Goal: Task Accomplishment & Management: Manage account settings

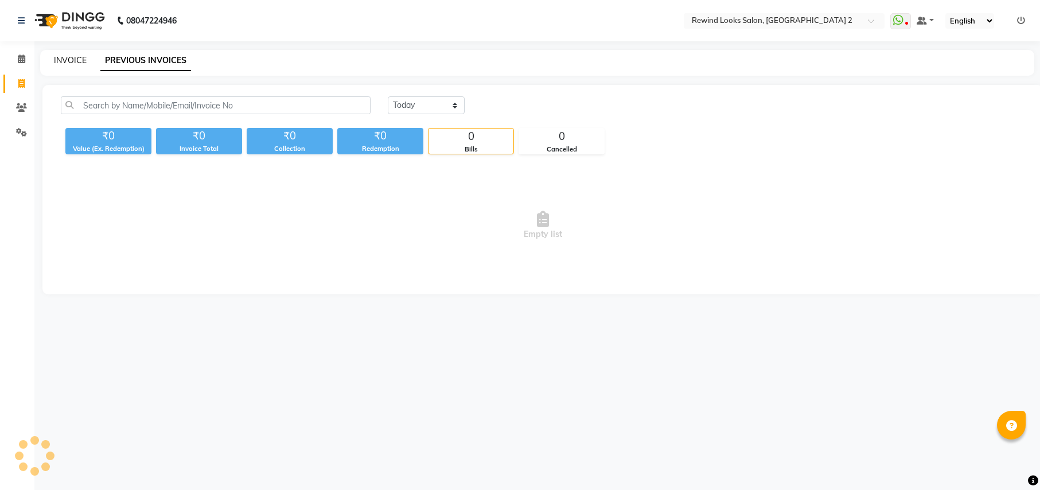
click at [72, 58] on link "INVOICE" at bounding box center [70, 60] width 33 height 10
select select "service"
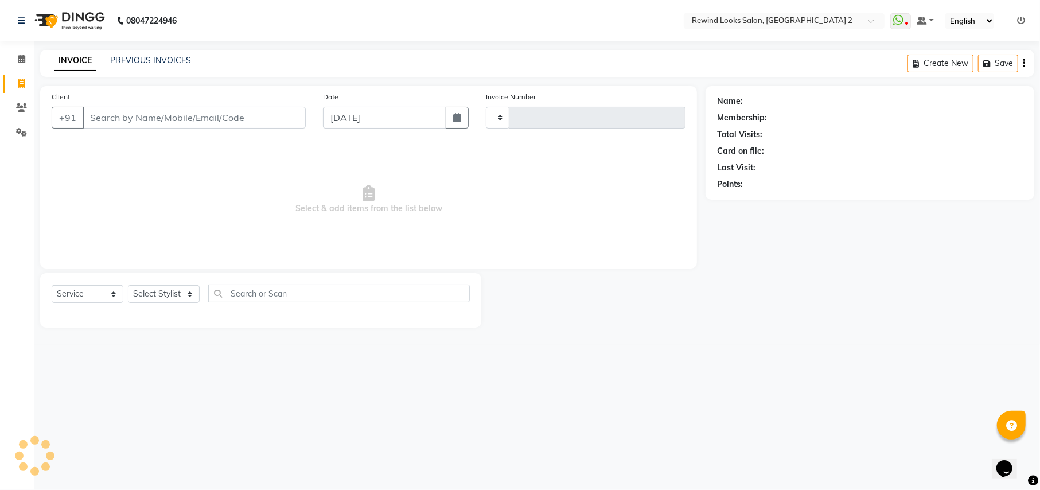
type input "9282"
click at [156, 122] on input "Client" at bounding box center [194, 118] width 223 height 22
select select "4640"
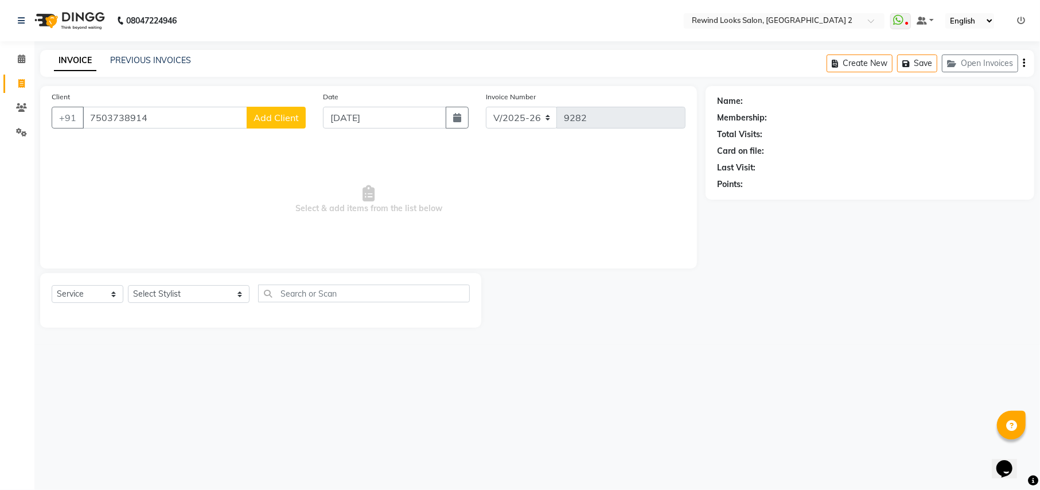
type input "7503738914"
click at [278, 115] on span "Add Client" at bounding box center [276, 117] width 45 height 11
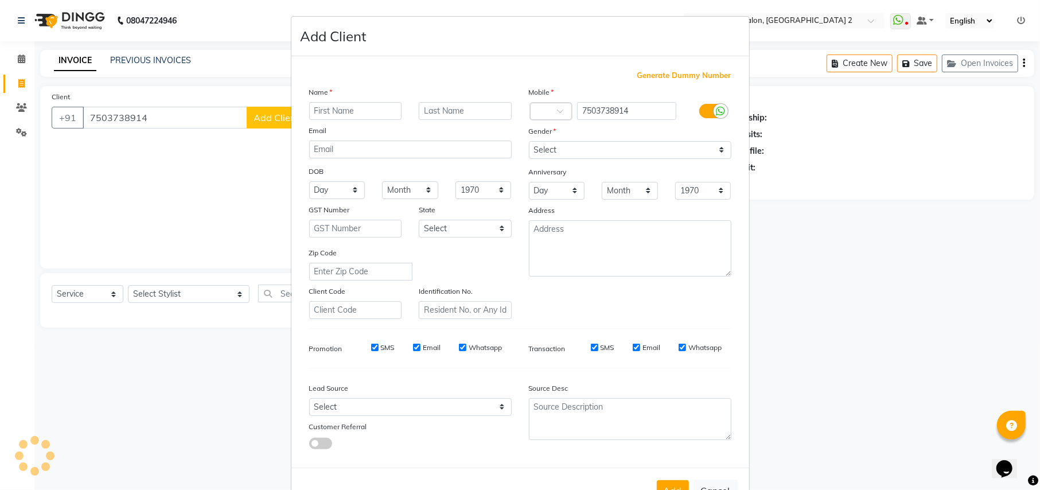
click at [278, 115] on ngb-modal-window "Add Client Generate Dummy Number Name Email DOB Day 01 02 03 04 05 06 07 08 09 …" at bounding box center [520, 245] width 1040 height 490
click at [301, 125] on div "Email" at bounding box center [319, 133] width 37 height 16
click at [349, 115] on input "text" at bounding box center [355, 111] width 93 height 18
type input "RISHAB"
click at [561, 150] on select "Select Male Female Other Prefer Not To Say" at bounding box center [630, 150] width 203 height 18
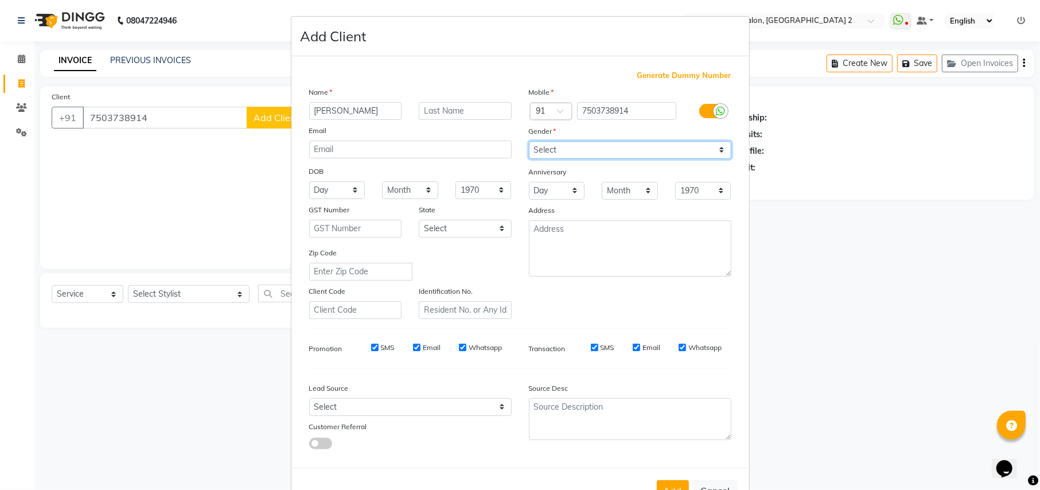
select select "male"
click at [529, 141] on select "Select Male Female Other Prefer Not To Say" at bounding box center [630, 150] width 203 height 18
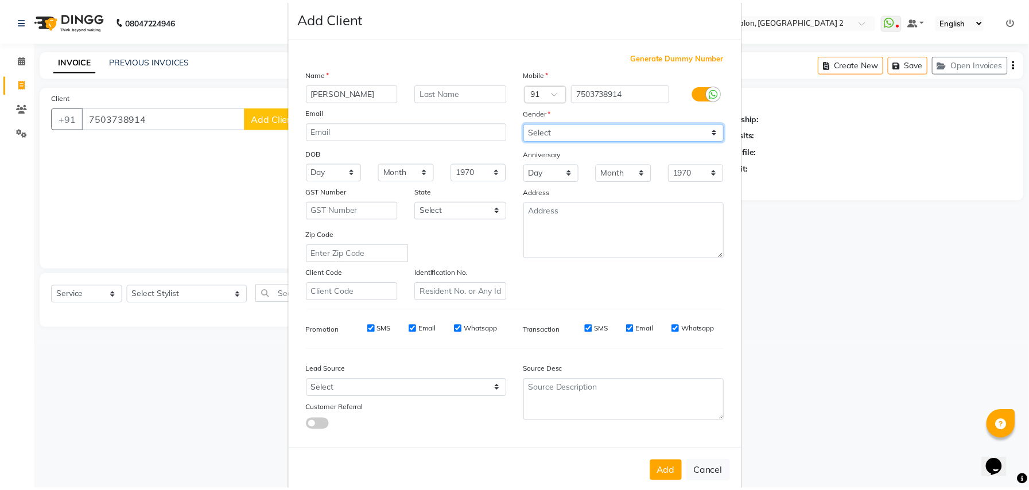
scroll to position [37, 0]
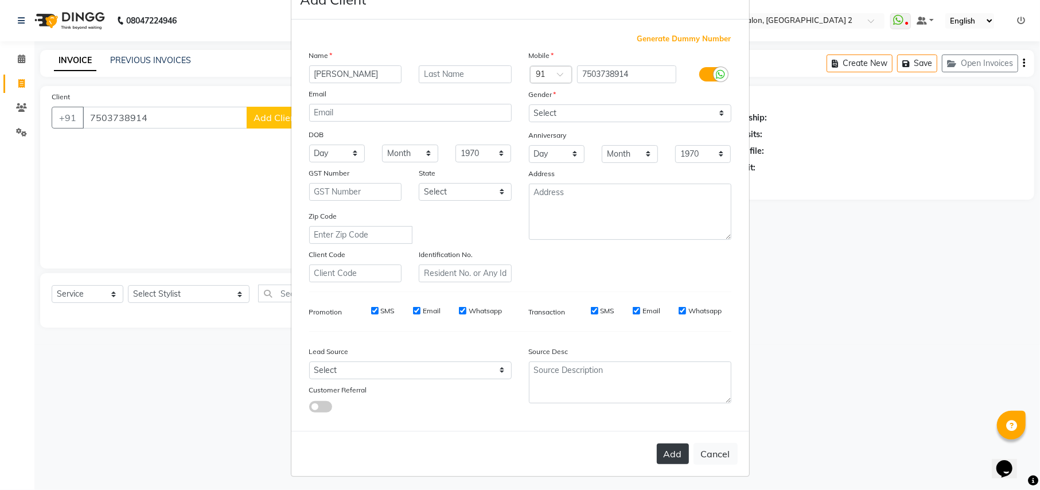
click at [671, 444] on button "Add" at bounding box center [673, 454] width 32 height 21
type input "75******14"
select select
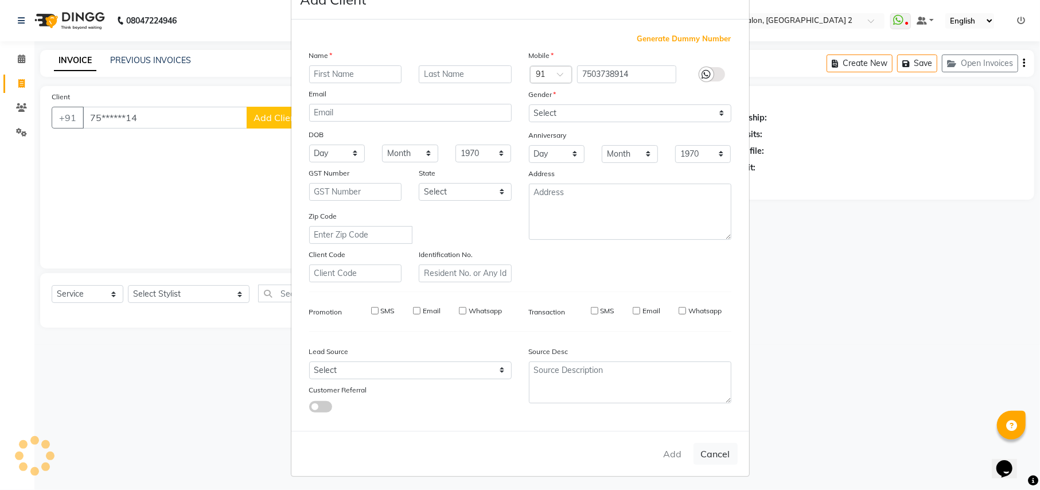
select select
checkbox input "false"
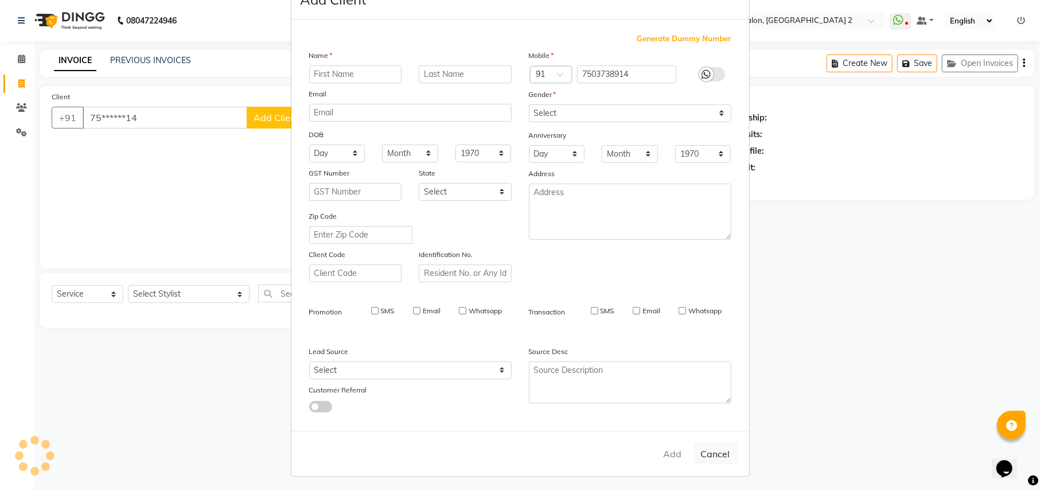
checkbox input "false"
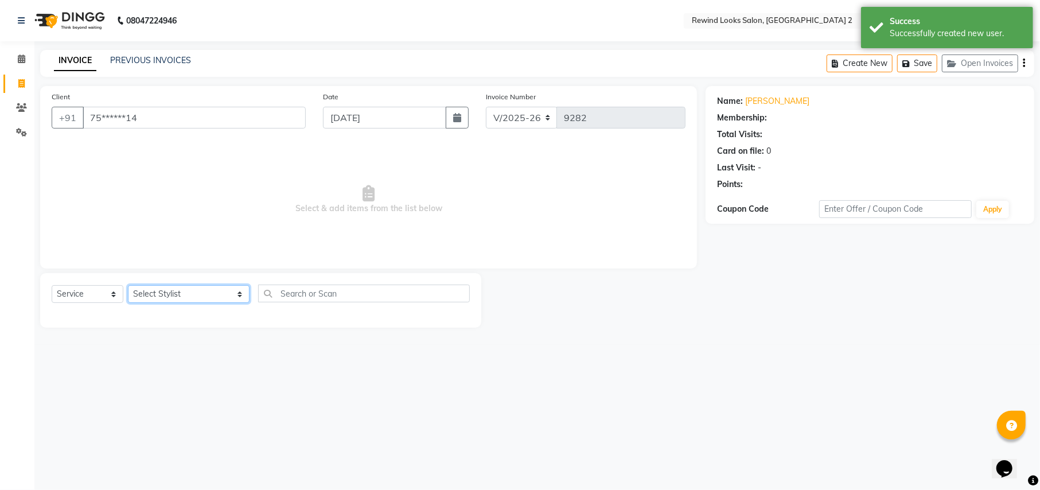
click at [165, 291] on select "Select Stylist aayat ADMIN Alfad hair Casa ARBAZ (MALE HAIRDRESSER) ASHWANI HAI…" at bounding box center [189, 294] width 122 height 18
select select "44121"
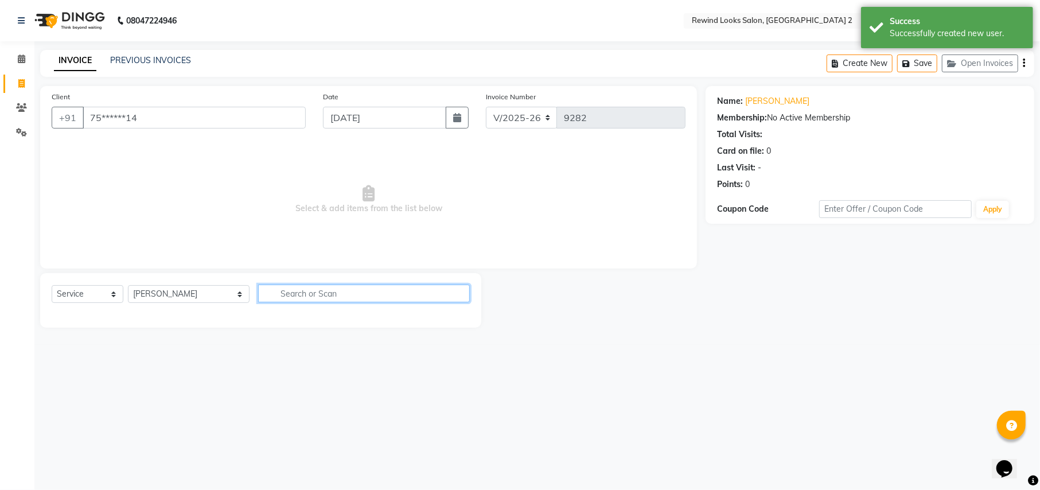
click at [359, 285] on input "text" at bounding box center [363, 294] width 211 height 18
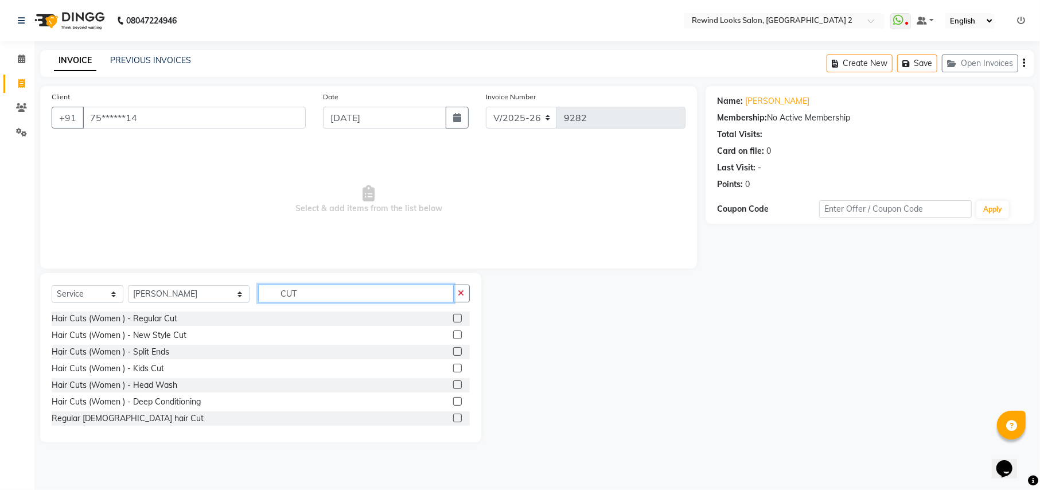
type input "CUT"
click at [453, 421] on label at bounding box center [457, 418] width 9 height 9
click at [453, 421] on input "checkbox" at bounding box center [456, 418] width 7 height 7
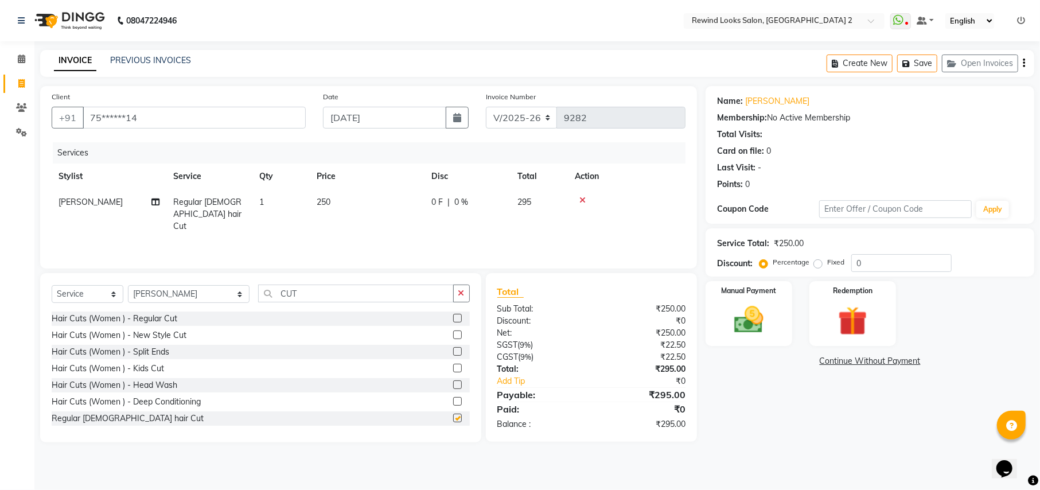
checkbox input "false"
click at [761, 308] on img at bounding box center [748, 319] width 49 height 35
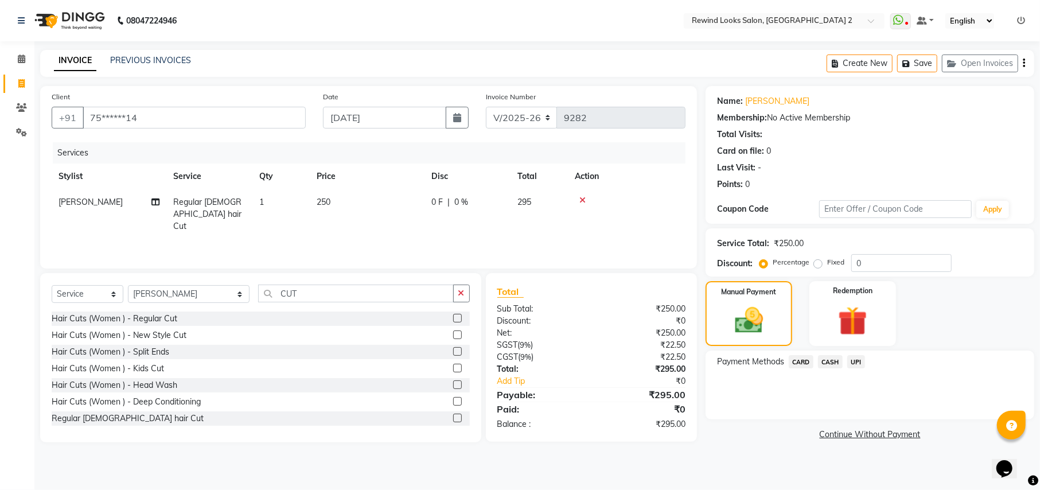
click at [1023, 63] on icon "button" at bounding box center [1024, 63] width 2 height 1
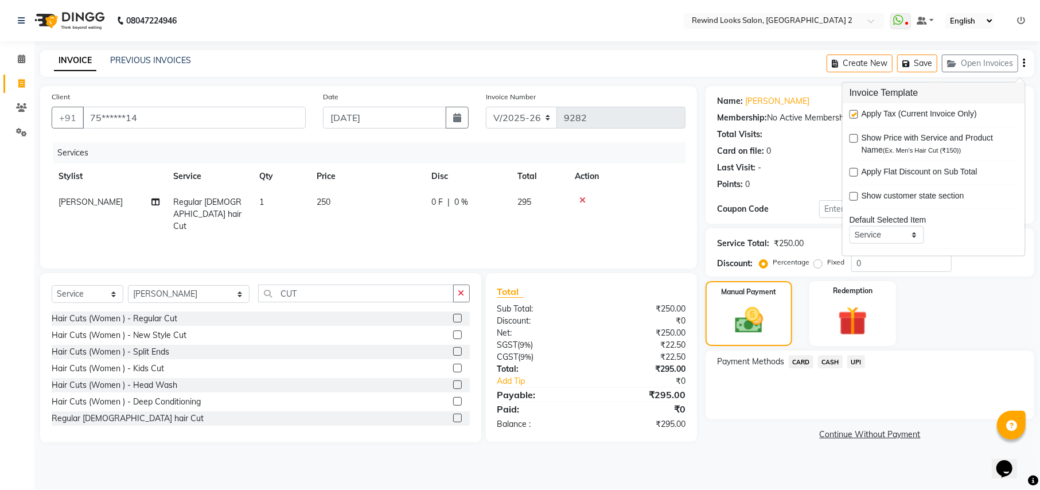
click at [854, 114] on label at bounding box center [854, 114] width 9 height 9
click at [854, 114] on input "checkbox" at bounding box center [853, 114] width 7 height 7
checkbox input "false"
click at [854, 364] on span "UPI" at bounding box center [856, 361] width 18 height 13
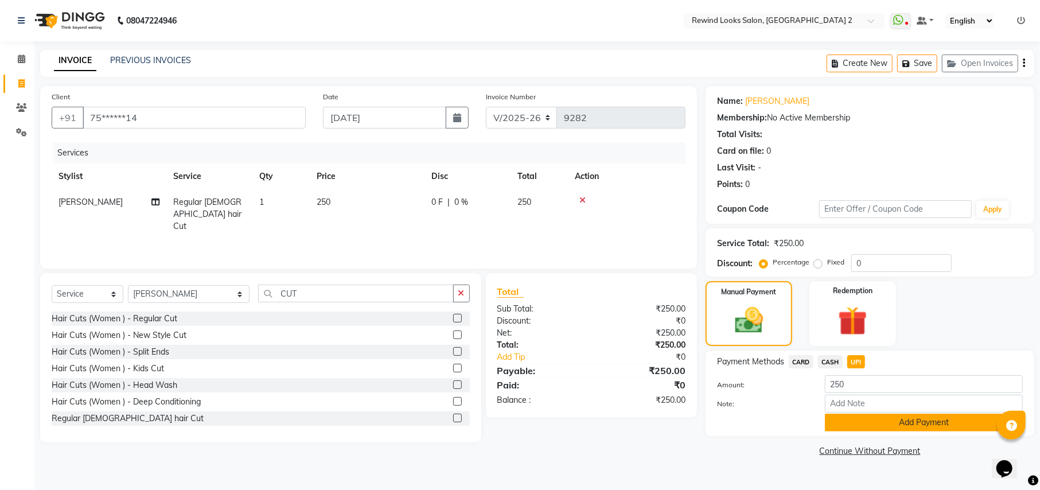
click at [896, 420] on button "Add Payment" at bounding box center [924, 423] width 198 height 18
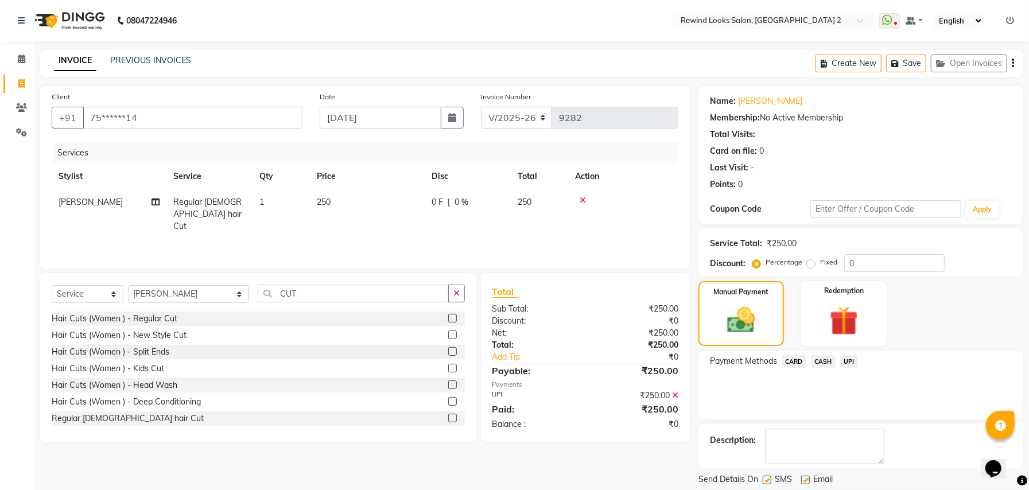
click at [912, 460] on div "Description:" at bounding box center [861, 447] width 302 height 36
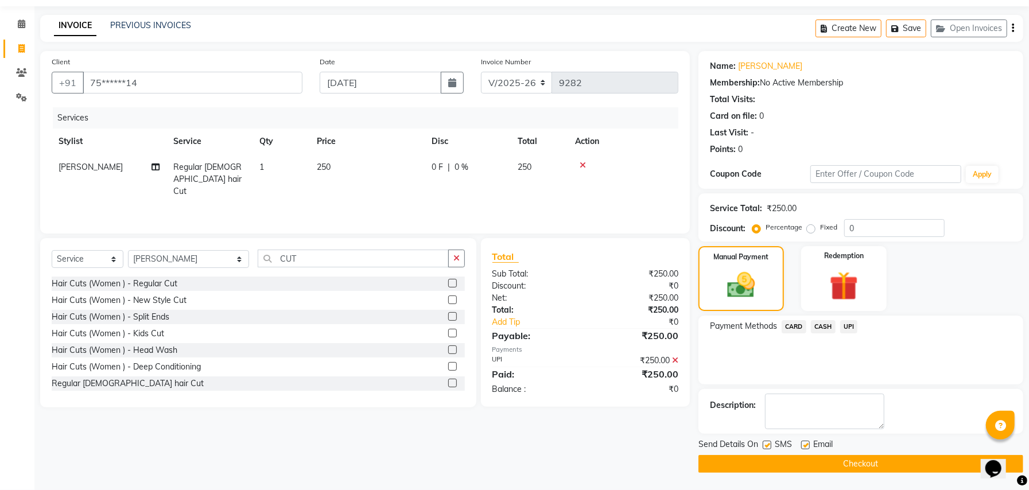
click at [910, 460] on button "Checkout" at bounding box center [860, 464] width 325 height 18
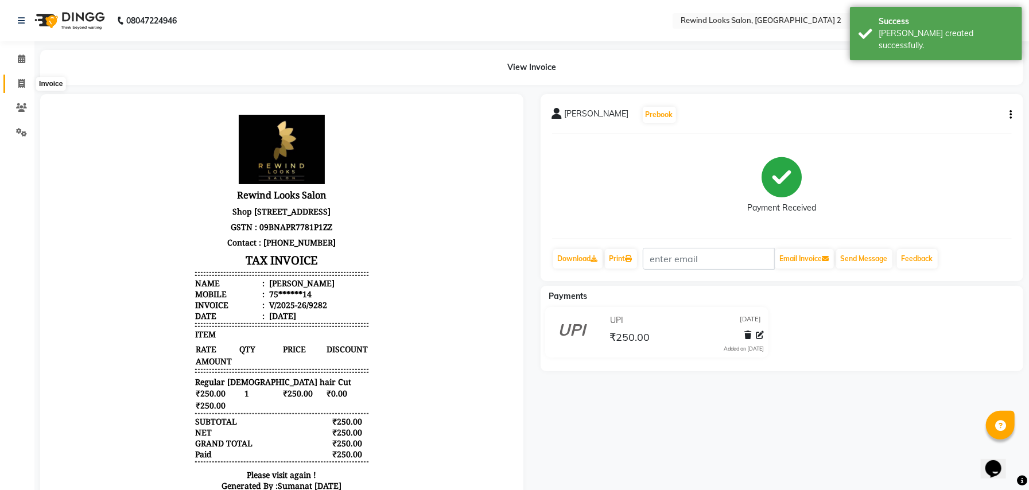
click at [22, 85] on icon at bounding box center [21, 83] width 6 height 9
select select "service"
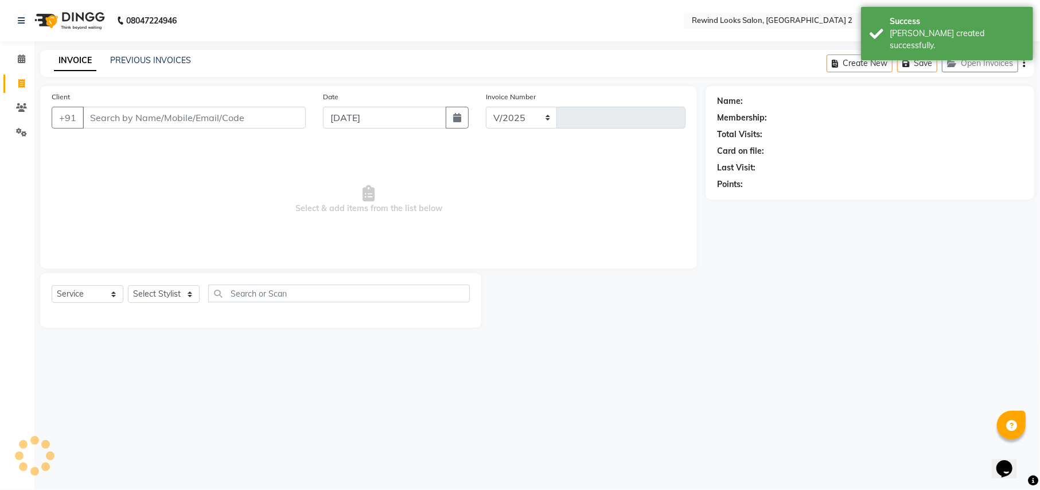
select select "4640"
type input "9283"
click at [131, 110] on input "Client" at bounding box center [194, 118] width 223 height 22
click at [157, 115] on input "Client" at bounding box center [194, 118] width 223 height 22
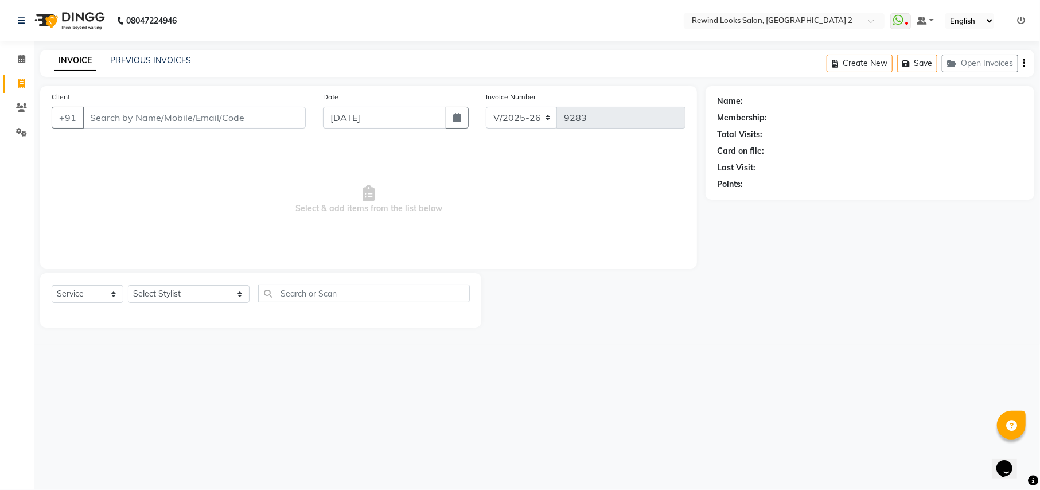
click at [172, 119] on input "Client" at bounding box center [194, 118] width 223 height 22
click at [209, 119] on input "Client" at bounding box center [194, 118] width 223 height 22
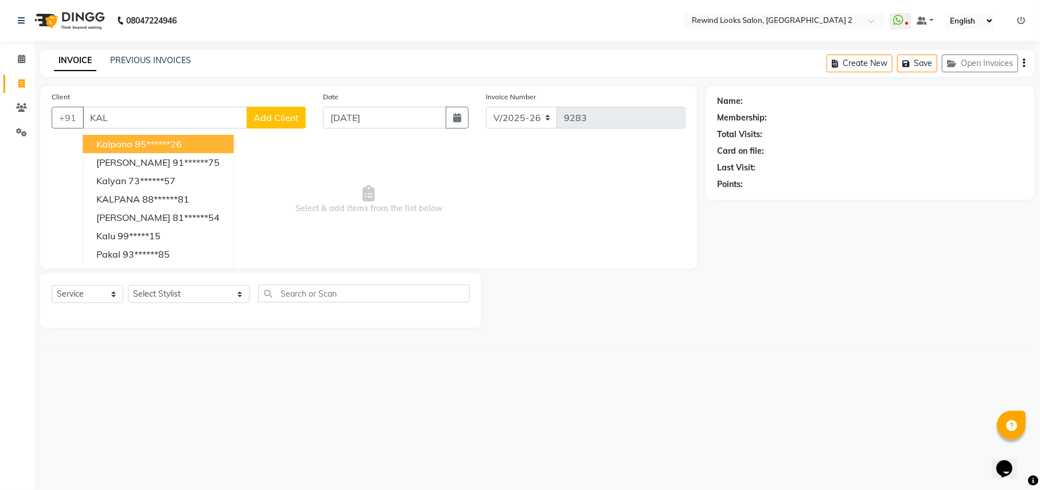
click at [189, 141] on button "kalpana 85******26" at bounding box center [158, 144] width 151 height 18
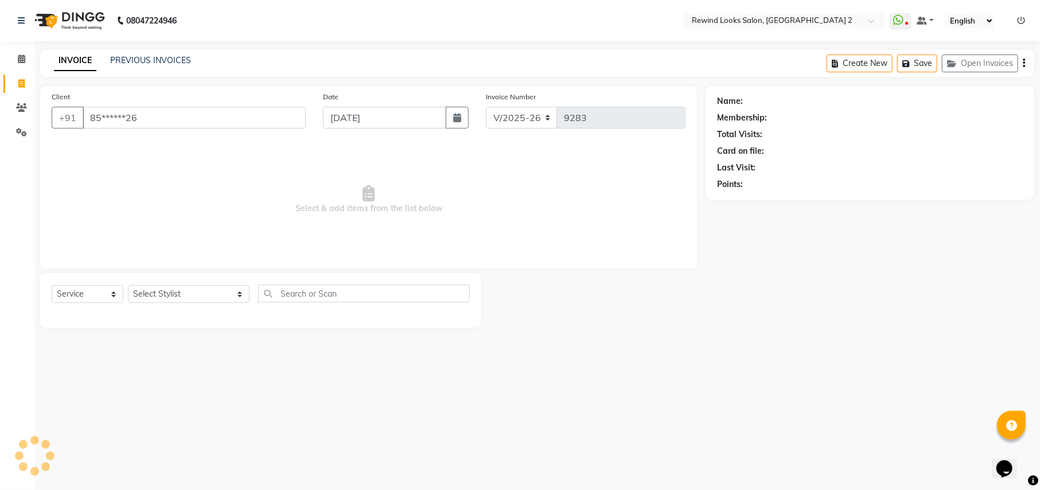
type input "85******26"
select select "1: Object"
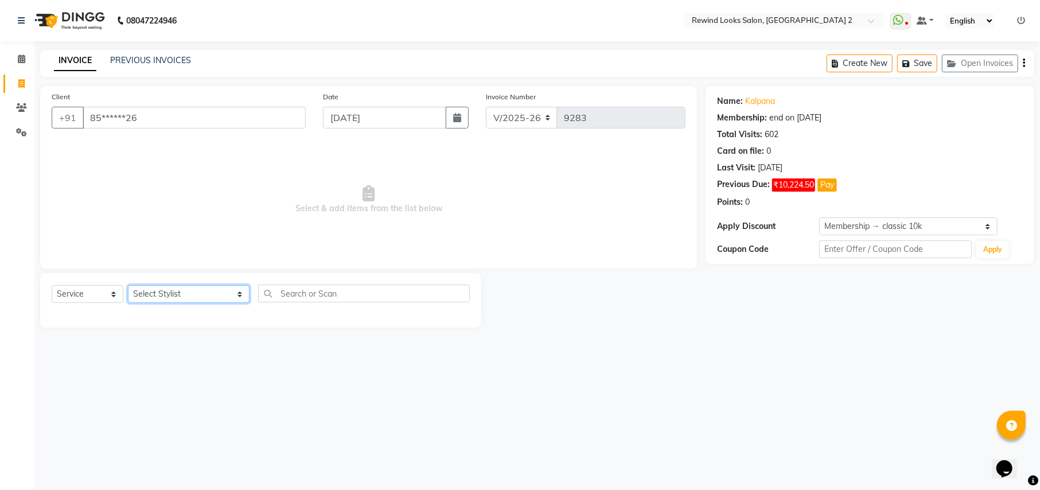
click at [176, 293] on select "Select Stylist aayat ADMIN Alfad hair Casa ARBAZ (MALE HAIRDRESSER) ASHWANI HAI…" at bounding box center [189, 294] width 122 height 18
select select "71695"
click at [258, 296] on input "text" at bounding box center [363, 294] width 211 height 18
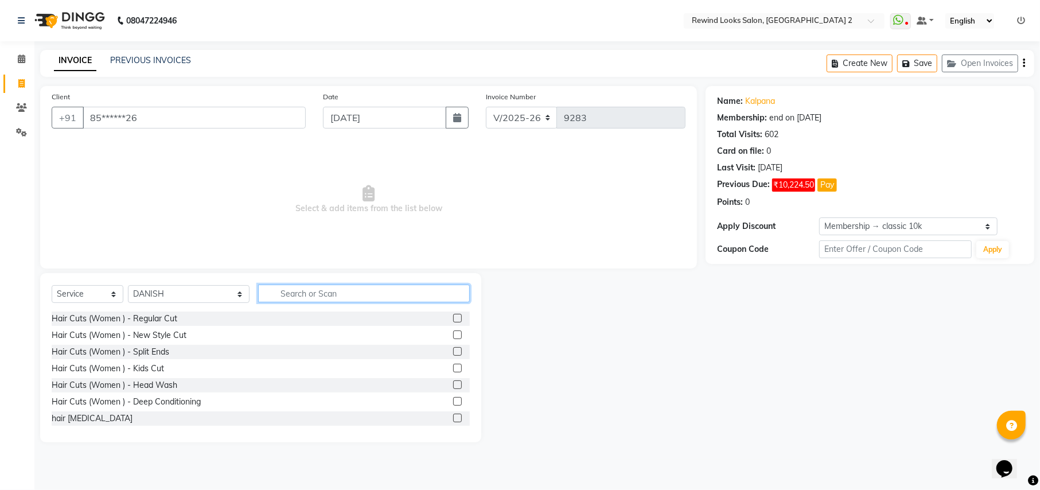
click at [258, 296] on input "text" at bounding box center [363, 294] width 211 height 18
type input "CUT"
click at [453, 420] on label at bounding box center [457, 418] width 9 height 9
click at [453, 420] on input "checkbox" at bounding box center [456, 418] width 7 height 7
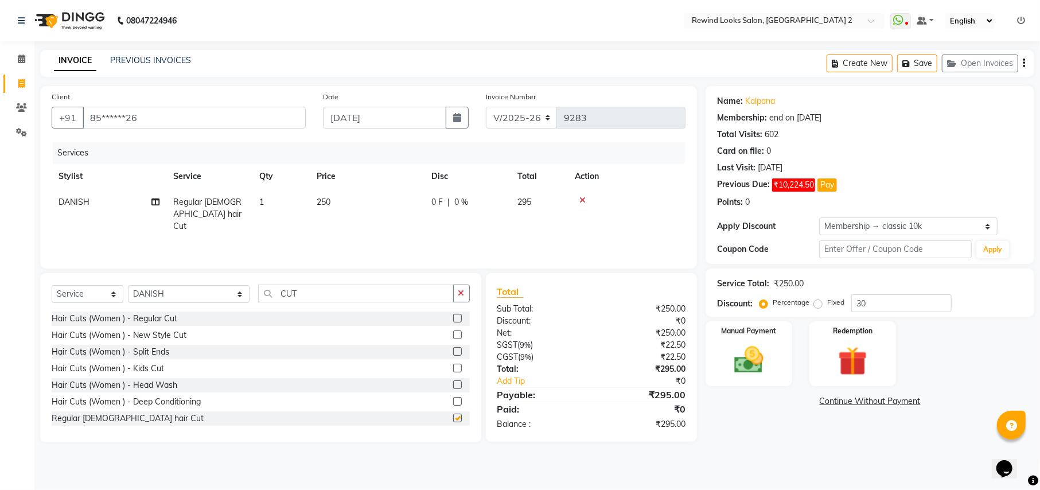
checkbox input "false"
click at [145, 299] on select "Select Stylist aayat ADMIN Alfad hair Casa ARBAZ (MALE HAIRDRESSER) ASHWANI HAI…" at bounding box center [189, 294] width 122 height 18
select select "46913"
click at [306, 287] on input "CUT" at bounding box center [355, 294] width 195 height 18
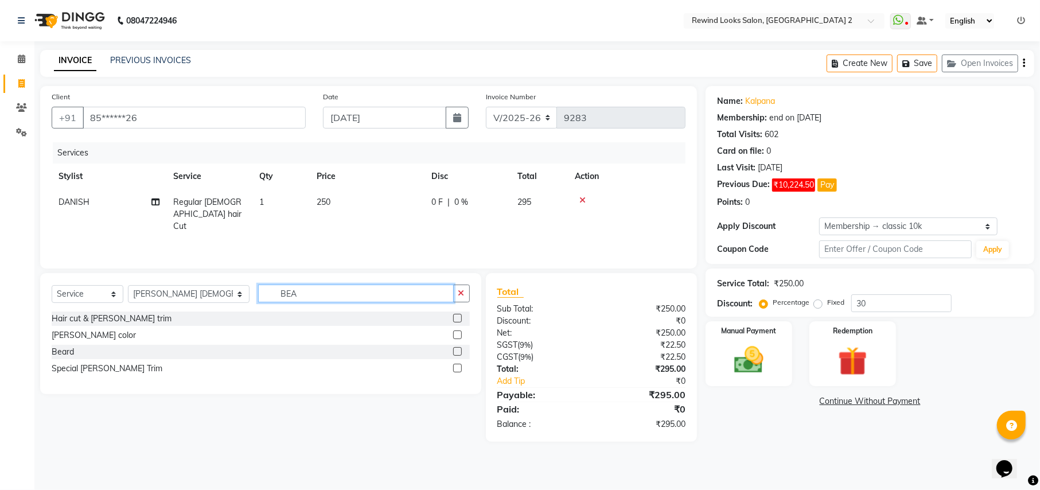
type input "BEA"
click at [456, 352] on label at bounding box center [457, 351] width 9 height 9
click at [456, 352] on input "checkbox" at bounding box center [456, 351] width 7 height 7
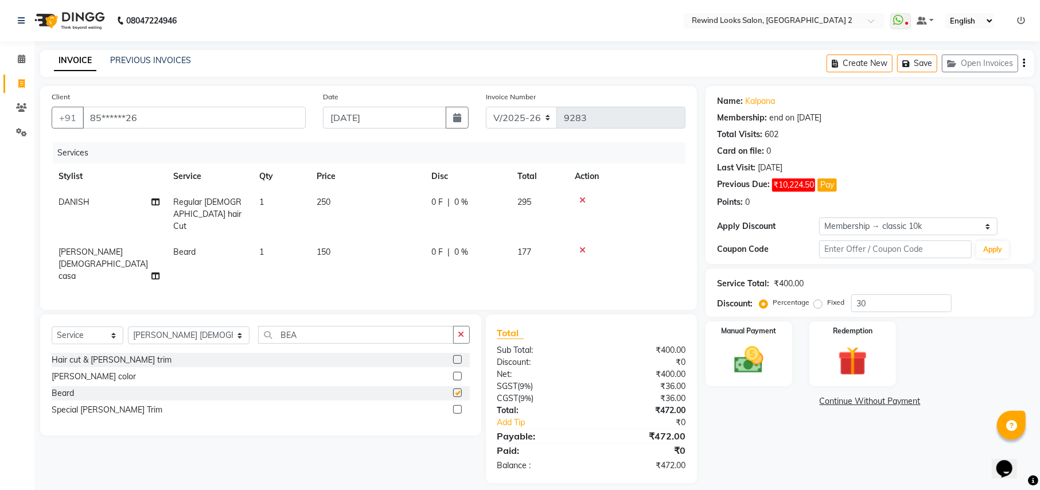
checkbox input "false"
click at [164, 326] on select "Select Stylist aayat ADMIN Alfad hair Casa ARBAZ (MALE HAIRDRESSER) ASHWANI HAI…" at bounding box center [189, 335] width 122 height 18
select select "88030"
click at [281, 326] on input "BEA" at bounding box center [355, 335] width 195 height 18
type input "BEAR"
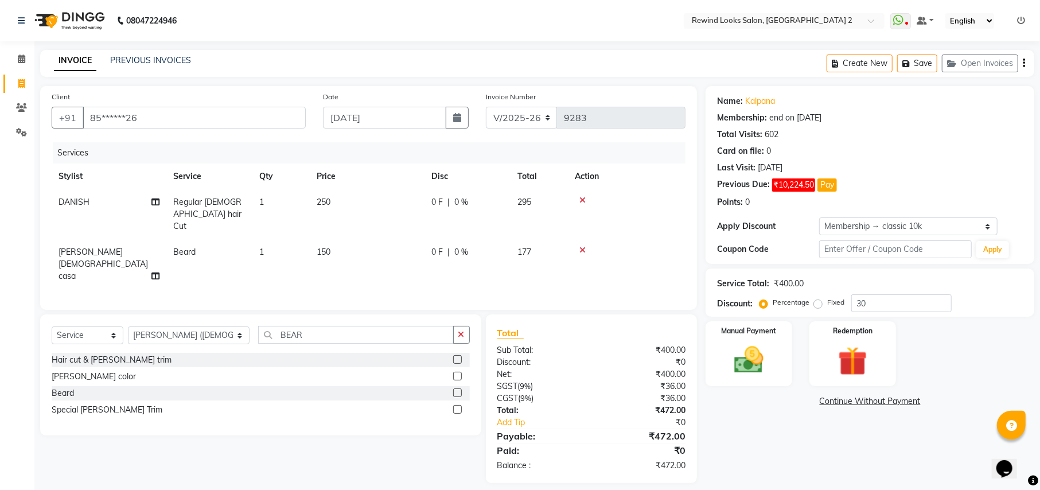
click at [457, 388] on label at bounding box center [457, 392] width 9 height 9
click at [457, 390] on input "checkbox" at bounding box center [456, 393] width 7 height 7
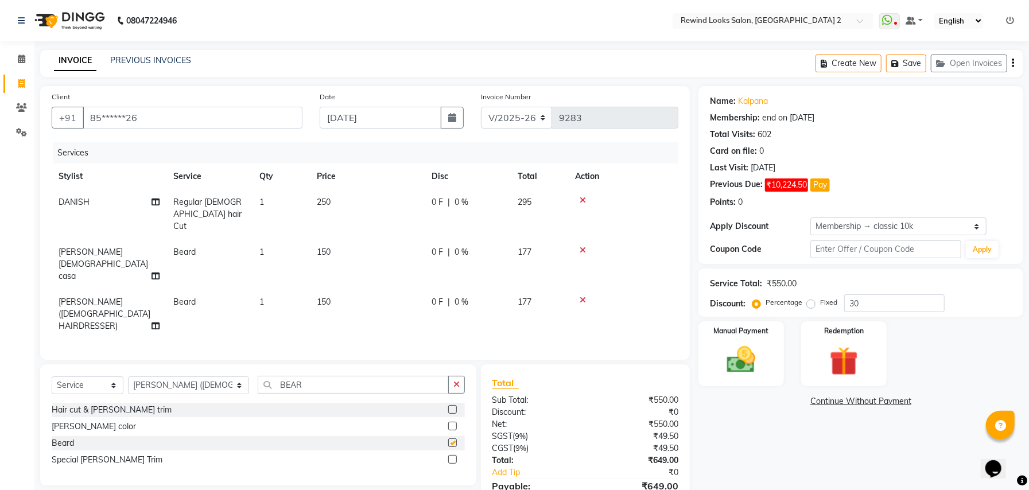
checkbox input "false"
click at [152, 376] on select "Select Stylist aayat ADMIN Alfad hair Casa ARBAZ (MALE HAIRDRESSER) ASHWANI HAI…" at bounding box center [188, 385] width 121 height 18
select select "27098"
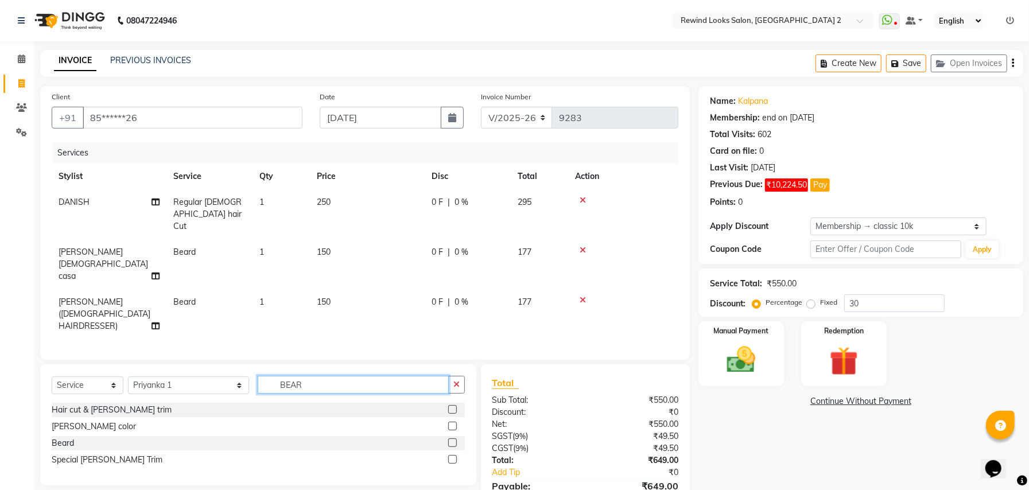
click at [280, 376] on input "BEAR" at bounding box center [353, 385] width 191 height 18
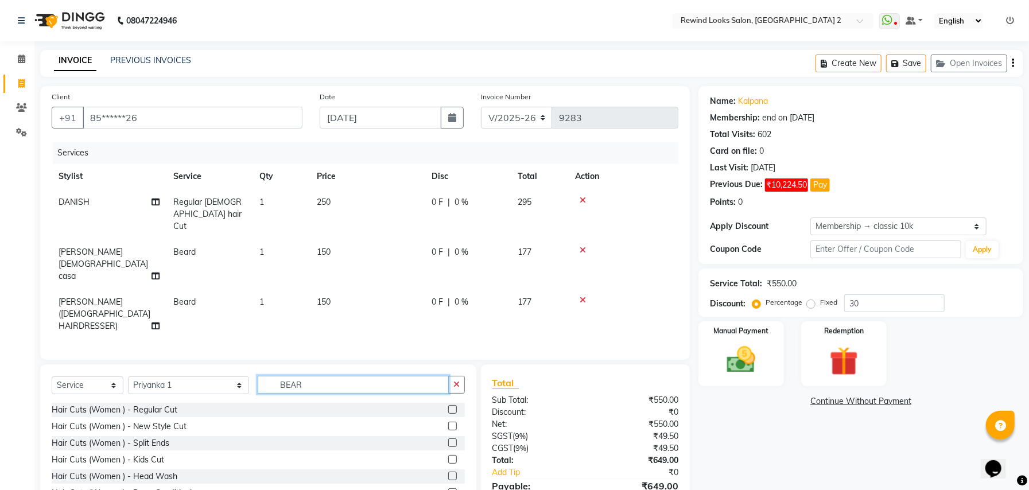
click at [280, 376] on input "BEAR" at bounding box center [353, 385] width 191 height 18
type input "THREA"
click at [448, 405] on label at bounding box center [452, 409] width 9 height 9
click at [448, 406] on input "checkbox" at bounding box center [451, 409] width 7 height 7
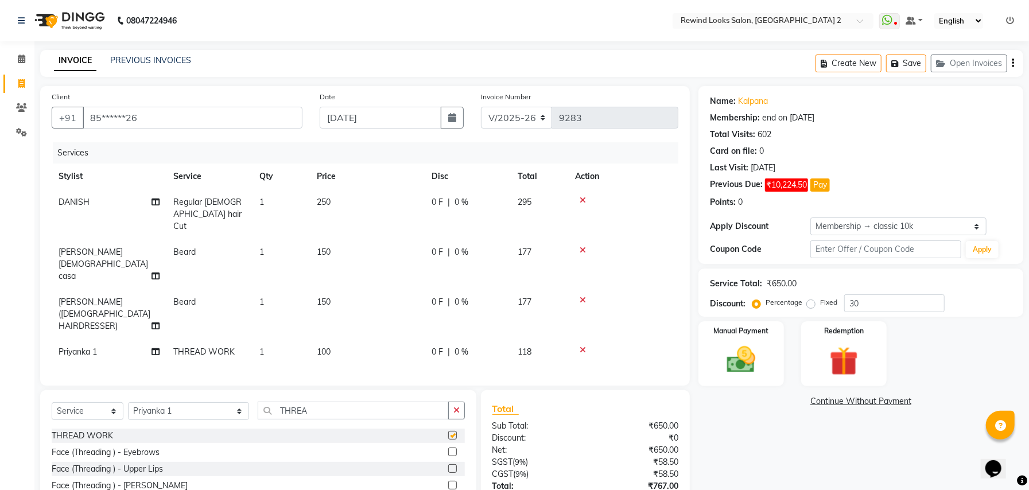
checkbox input "false"
click at [1013, 63] on icon "button" at bounding box center [1013, 63] width 2 height 1
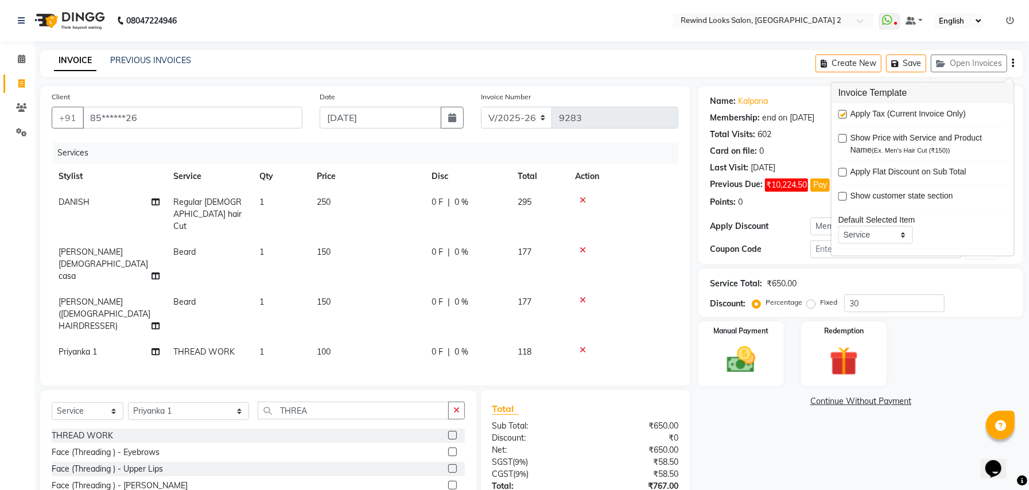
click at [841, 111] on label at bounding box center [842, 114] width 9 height 9
click at [841, 111] on input "checkbox" at bounding box center [841, 114] width 7 height 7
checkbox input "false"
click at [157, 402] on select "Select Stylist aayat ADMIN Alfad hair Casa ARBAZ (MALE HAIRDRESSER) ASHWANI HAI…" at bounding box center [188, 411] width 121 height 18
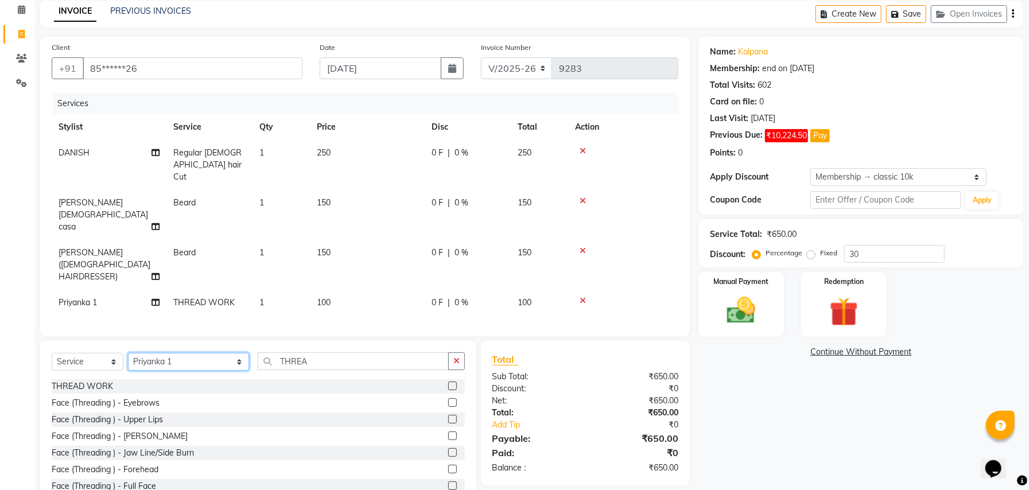
select select "71695"
click at [295, 352] on input "THREA" at bounding box center [353, 361] width 191 height 18
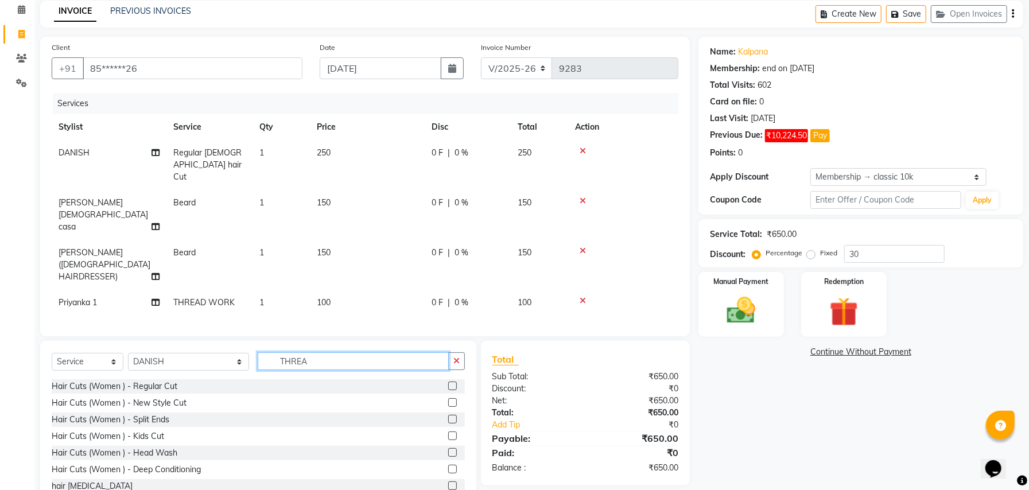
click at [295, 352] on input "THREA" at bounding box center [353, 361] width 191 height 18
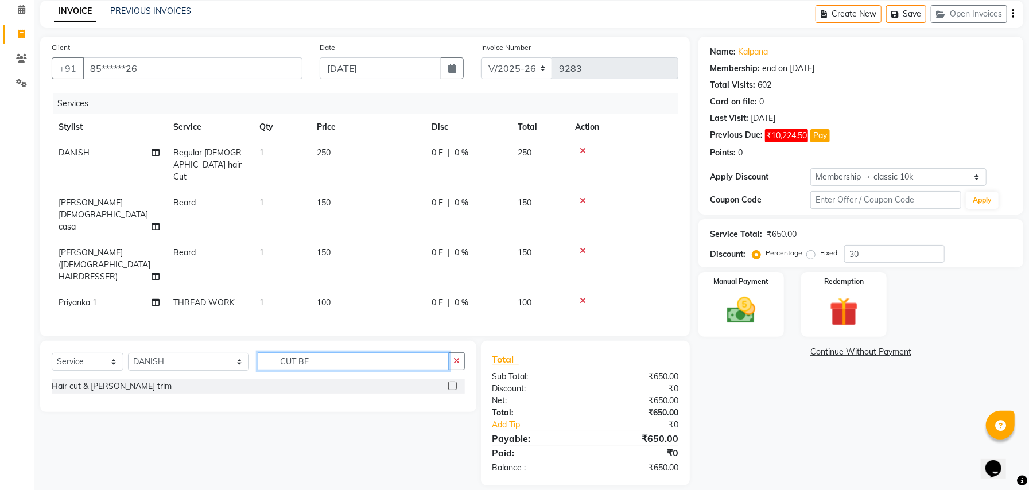
scroll to position [25, 0]
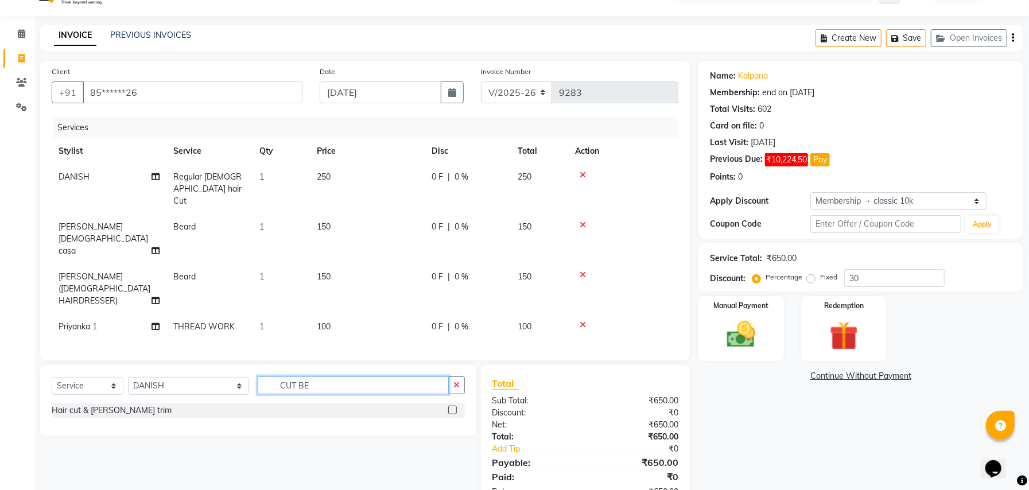
type input "CUT BE"
click at [452, 406] on label at bounding box center [452, 410] width 9 height 9
click at [452, 407] on input "checkbox" at bounding box center [451, 410] width 7 height 7
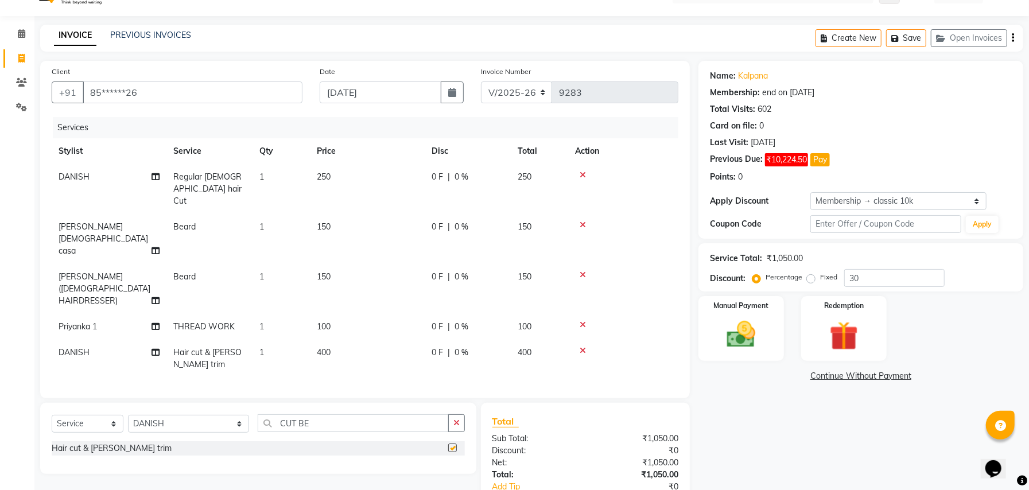
checkbox input "false"
click at [176, 415] on select "Select Stylist aayat ADMIN Alfad hair Casa ARBAZ (MALE HAIRDRESSER) ASHWANI HAI…" at bounding box center [188, 424] width 121 height 18
select select "88030"
click at [282, 414] on input "CUT BE" at bounding box center [353, 423] width 191 height 18
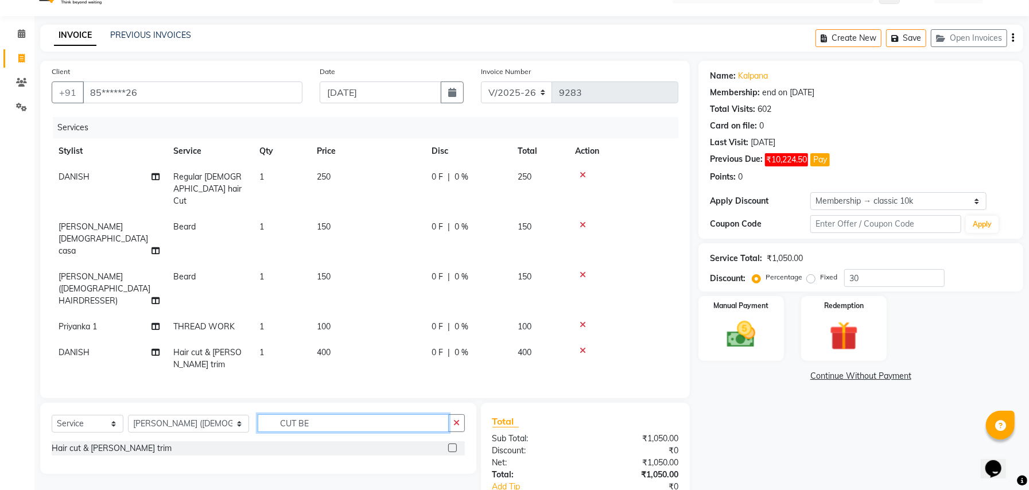
click at [282, 414] on input "CUT BE" at bounding box center [353, 423] width 191 height 18
type input "BEARD"
click at [449, 477] on label at bounding box center [452, 481] width 9 height 9
click at [449, 478] on input "checkbox" at bounding box center [451, 481] width 7 height 7
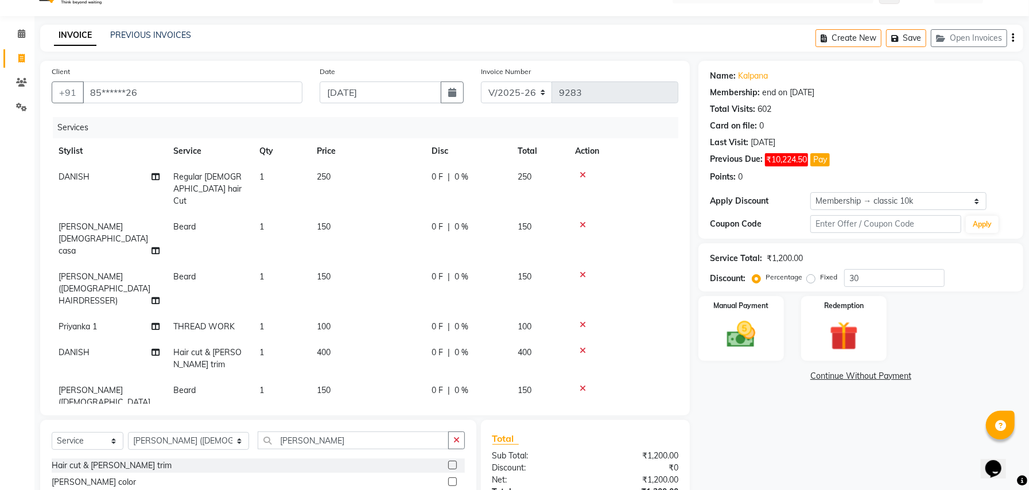
checkbox input "false"
click at [169, 432] on select "Select Stylist aayat ADMIN Alfad hair Casa ARBAZ (MALE HAIRDRESSER) ASHWANI HAI…" at bounding box center [188, 441] width 121 height 18
select select "27098"
click at [318, 431] on input "BEARD" at bounding box center [353, 440] width 191 height 18
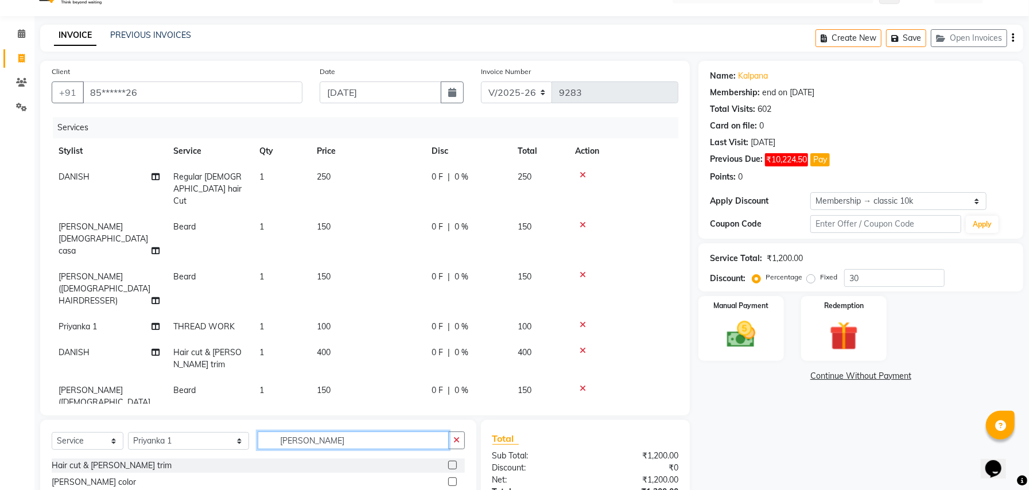
click at [318, 431] on input "BEARD" at bounding box center [353, 440] width 191 height 18
type input "THRE"
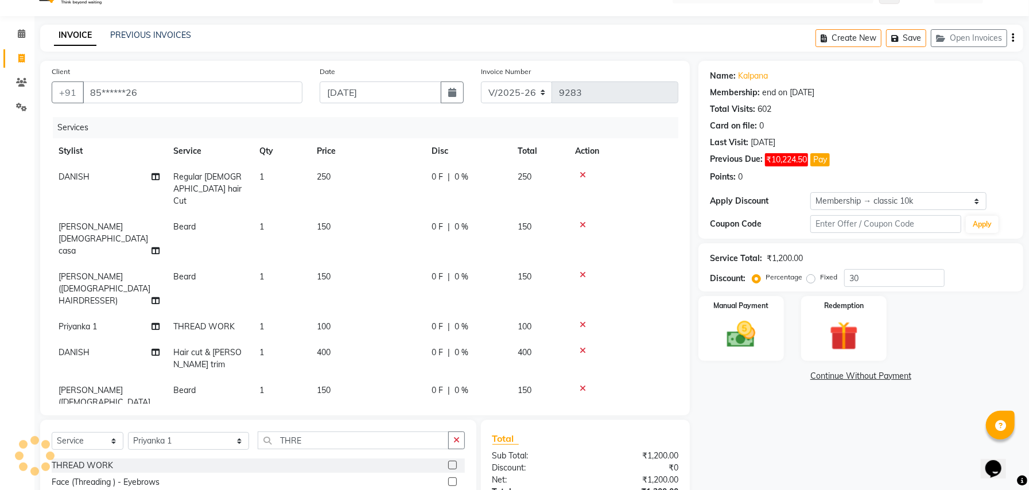
click at [448, 477] on label at bounding box center [452, 481] width 9 height 9
click at [448, 479] on input "checkbox" at bounding box center [451, 482] width 7 height 7
click at [448, 477] on label at bounding box center [452, 481] width 9 height 9
click at [448, 479] on input "checkbox" at bounding box center [451, 482] width 7 height 7
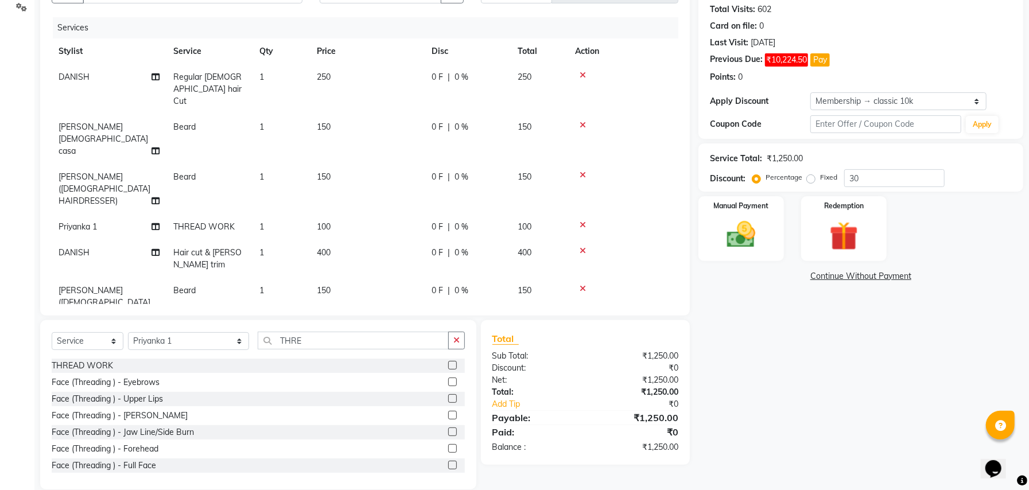
scroll to position [22, 0]
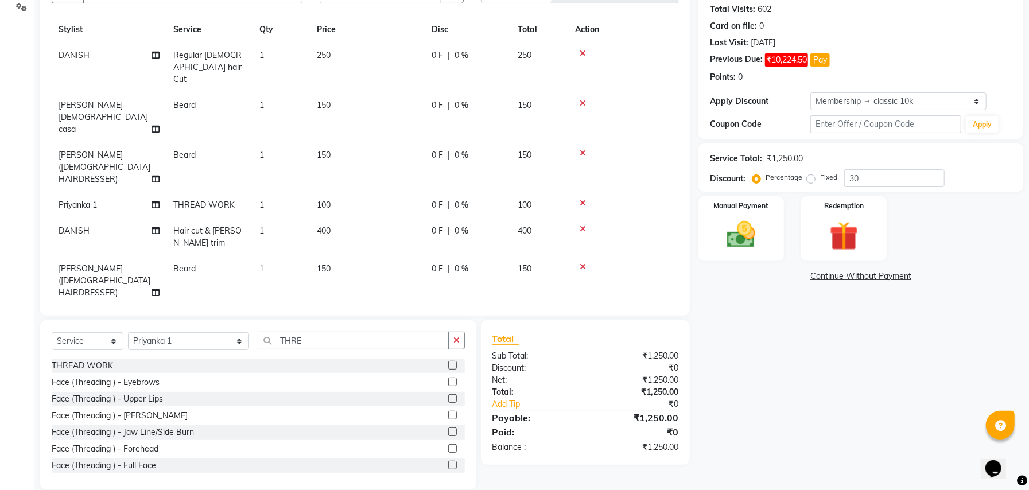
click at [448, 382] on label at bounding box center [452, 382] width 9 height 9
click at [448, 382] on input "checkbox" at bounding box center [451, 382] width 7 height 7
checkbox input "true"
click at [448, 394] on label at bounding box center [452, 398] width 9 height 9
click at [448, 395] on input "checkbox" at bounding box center [451, 398] width 7 height 7
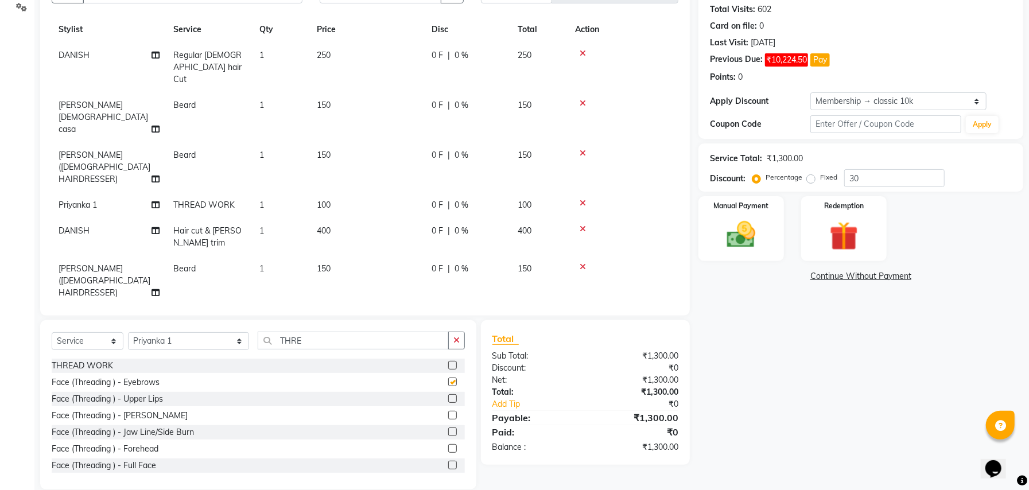
checkbox input "true"
checkbox input "false"
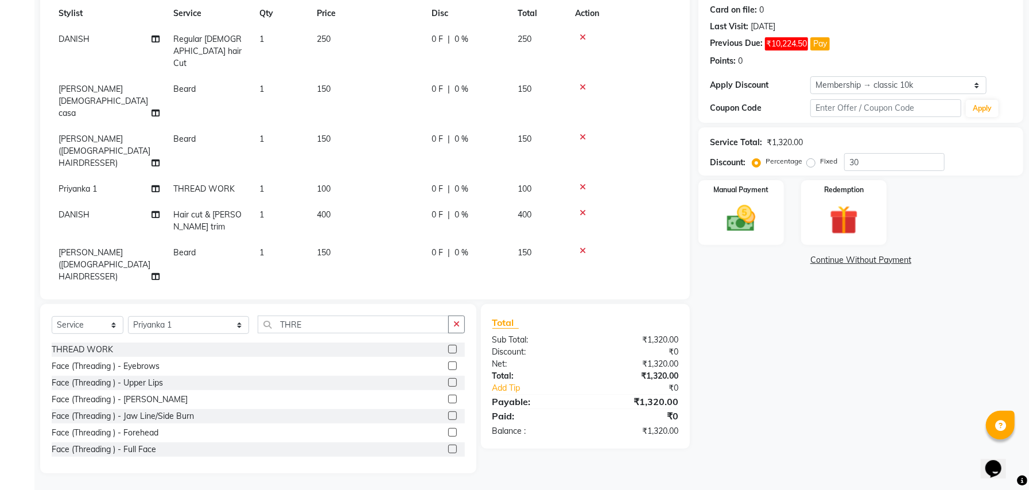
scroll to position [98, 0]
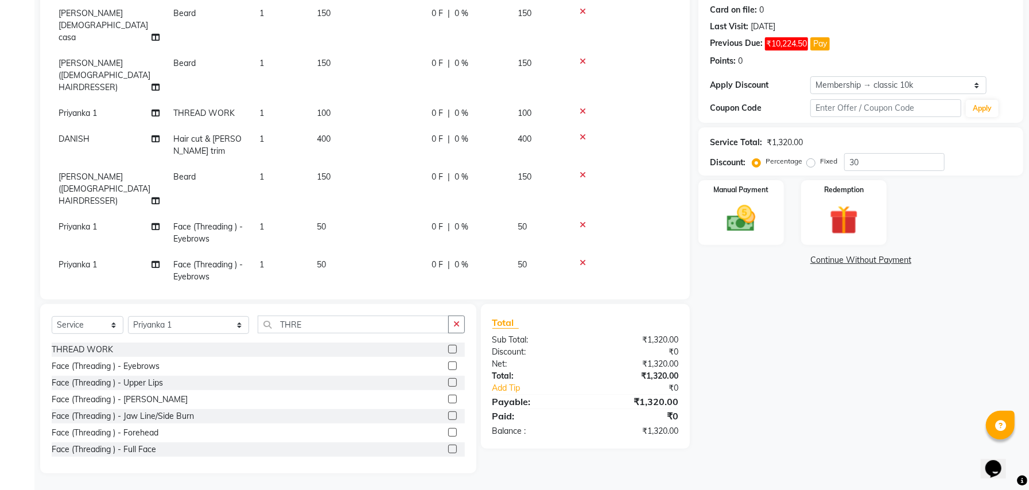
click at [581, 259] on icon at bounding box center [582, 263] width 6 height 8
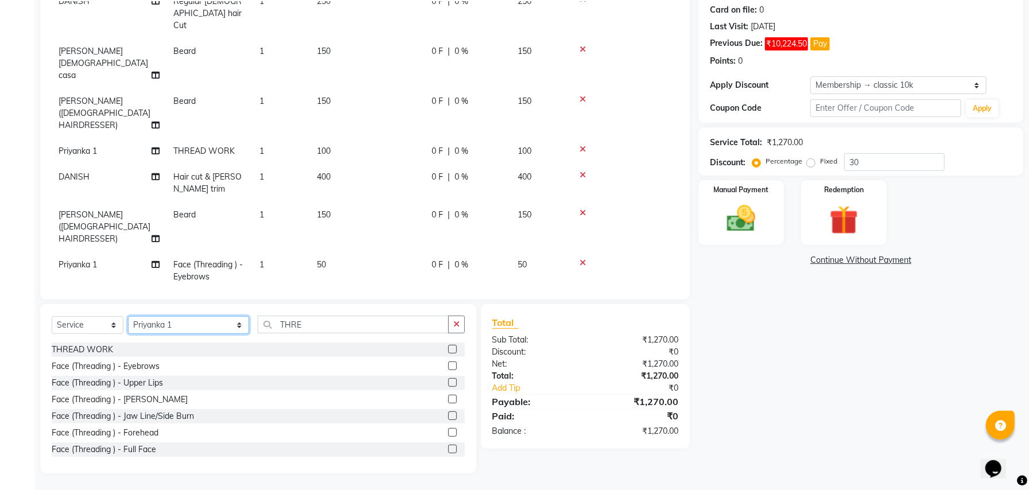
click at [166, 324] on select "Select Stylist aayat ADMIN Alfad hair Casa ARBAZ (MALE HAIRDRESSER) ASHWANI HAI…" at bounding box center [188, 325] width 121 height 18
select select "88030"
click at [274, 322] on input "THRE" at bounding box center [353, 325] width 191 height 18
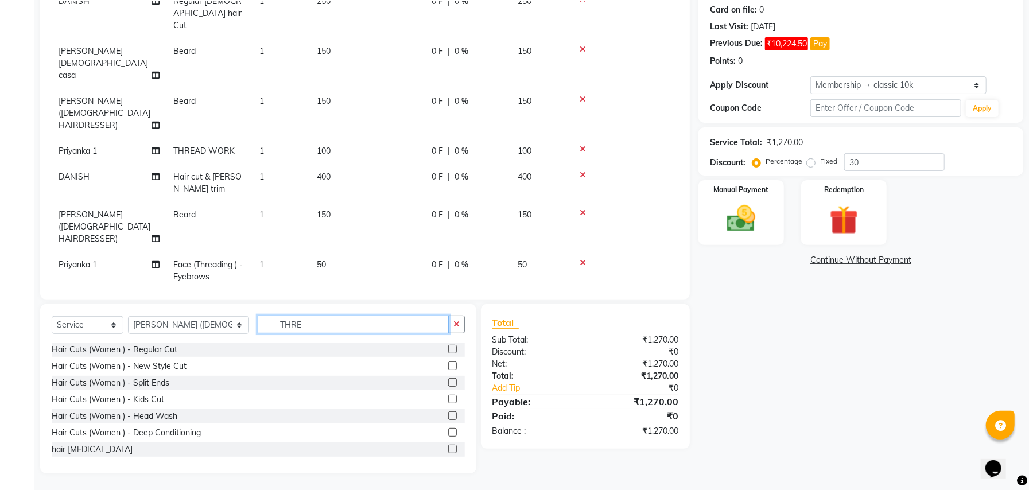
click at [274, 322] on input "THRE" at bounding box center [353, 325] width 191 height 18
type input "COLO"
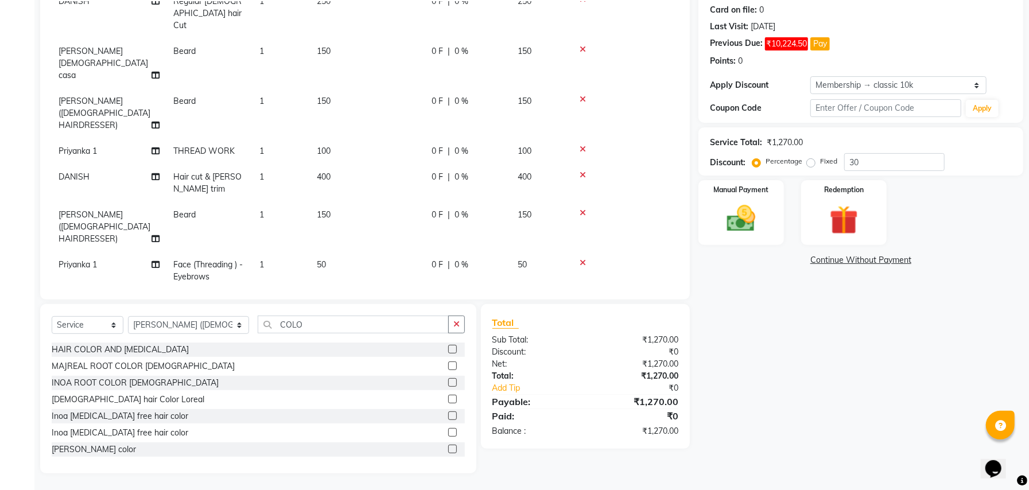
click at [448, 399] on label at bounding box center [452, 399] width 9 height 9
click at [448, 399] on input "checkbox" at bounding box center [451, 399] width 7 height 7
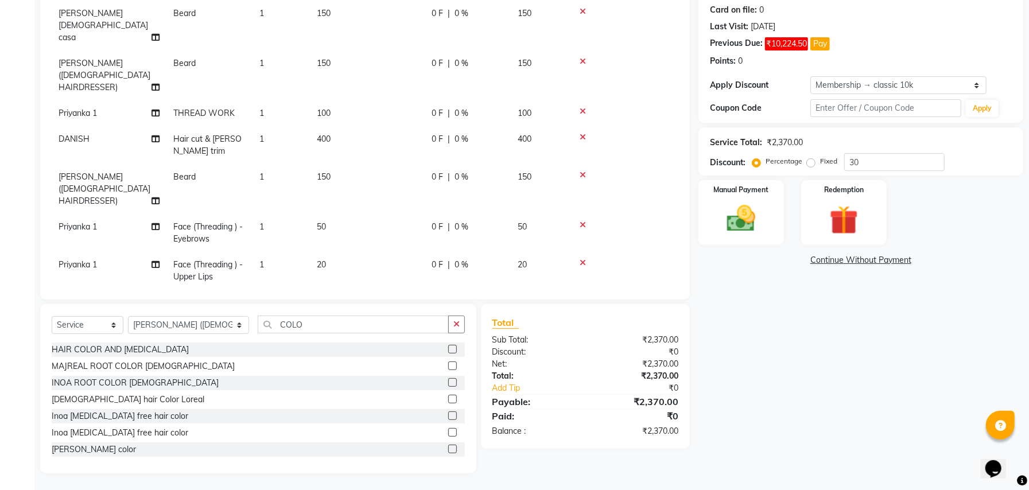
checkbox input "false"
click at [357, 290] on td "1100" at bounding box center [367, 315] width 115 height 50
click at [310, 290] on td "1" at bounding box center [280, 315] width 57 height 50
select select "88030"
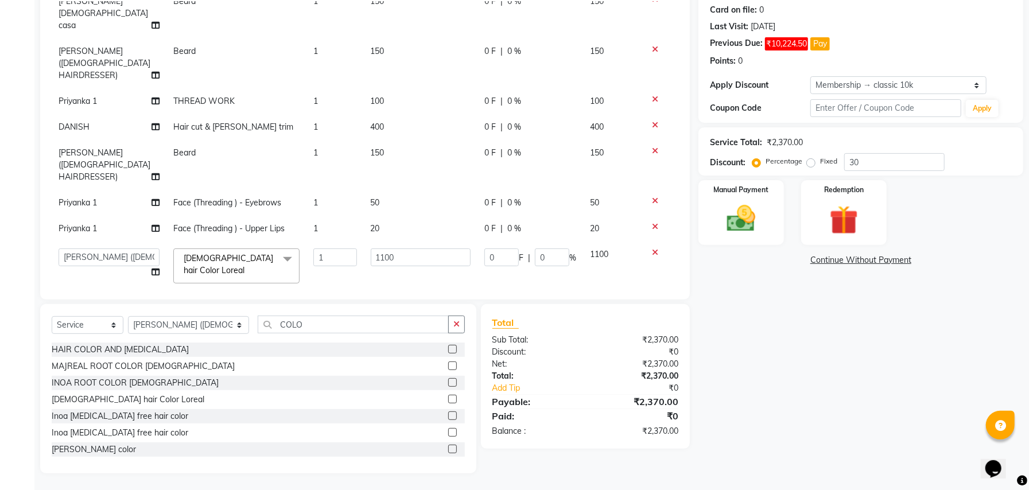
scroll to position [55, 0]
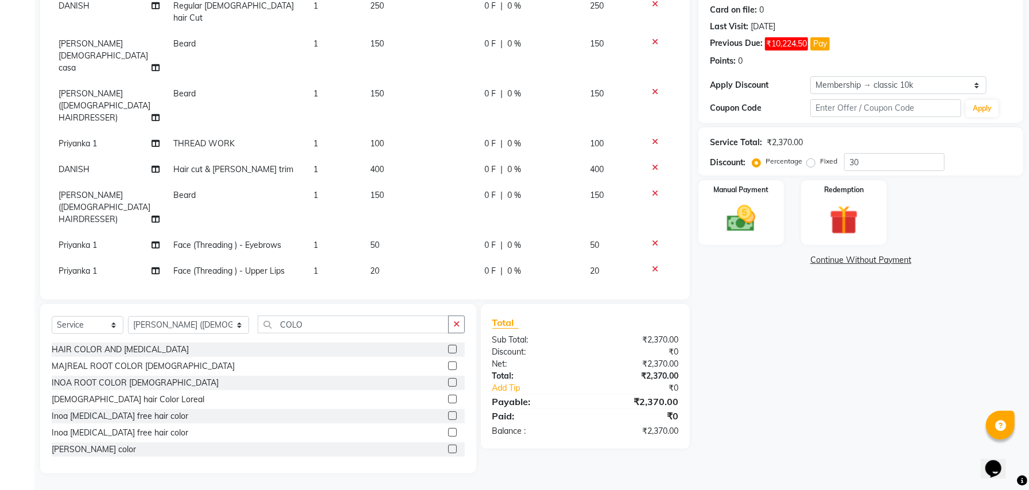
click at [409, 291] on input "1100" at bounding box center [421, 300] width 100 height 18
type input "1"
type input "1480"
click at [161, 324] on select "Select Stylist aayat ADMIN Alfad hair Casa ARBAZ (MALE HAIRDRESSER) ASHWANI HAI…" at bounding box center [188, 325] width 121 height 18
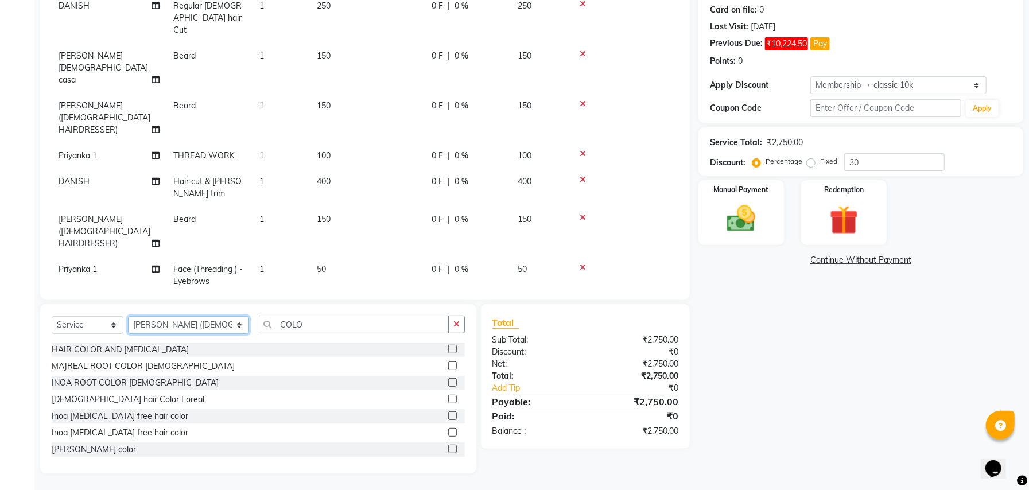
select select "86294"
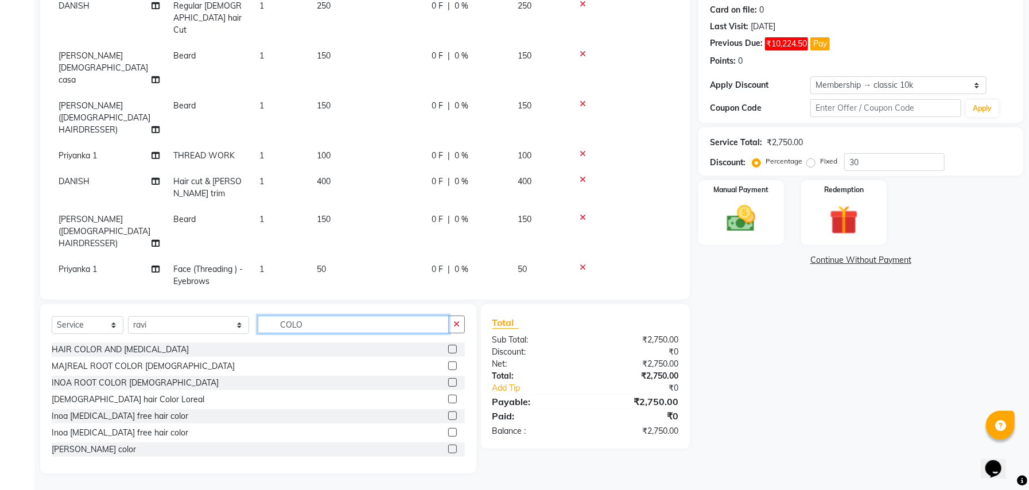
click at [272, 326] on input "COLO" at bounding box center [353, 325] width 191 height 18
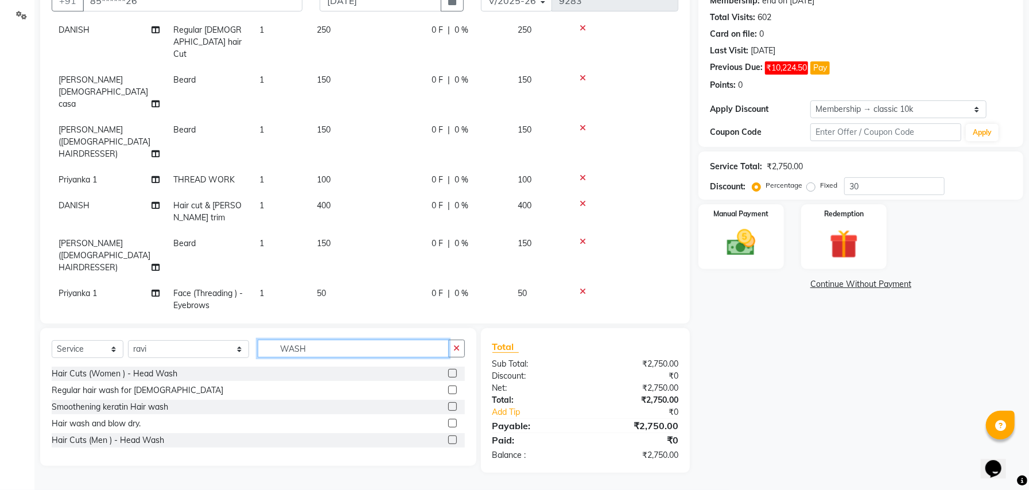
scroll to position [117, 0]
type input "WASH"
click at [452, 407] on label at bounding box center [452, 406] width 9 height 9
click at [452, 407] on input "checkbox" at bounding box center [451, 406] width 7 height 7
checkbox input "false"
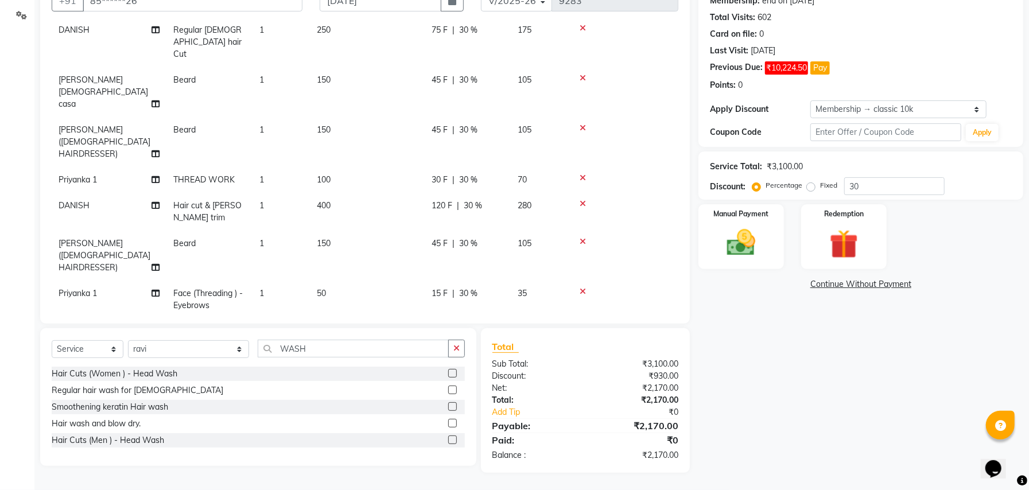
scroll to position [135, 0]
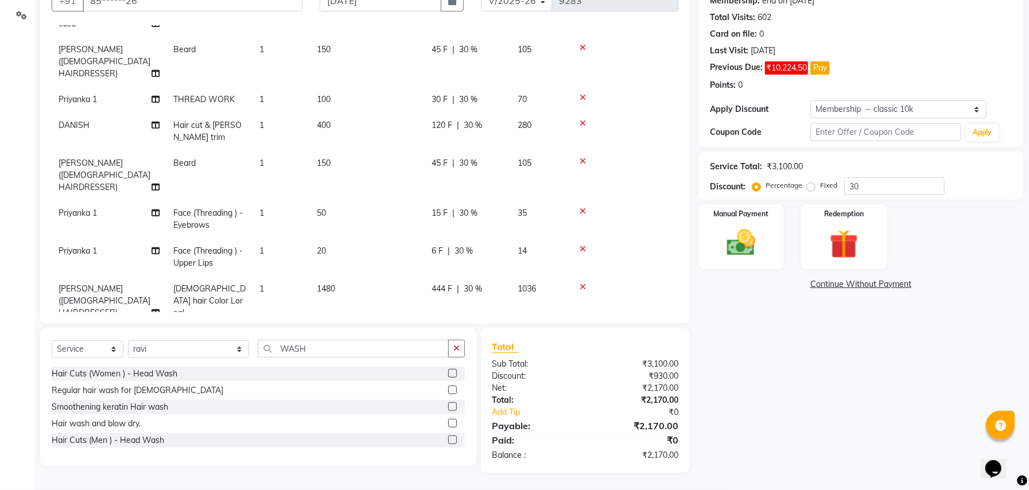
click at [820, 187] on label "Fixed" at bounding box center [828, 185] width 17 height 10
click at [809, 187] on input "Fixed" at bounding box center [813, 185] width 8 height 8
radio input "true"
click at [877, 187] on input "30" at bounding box center [894, 186] width 100 height 18
type input "3"
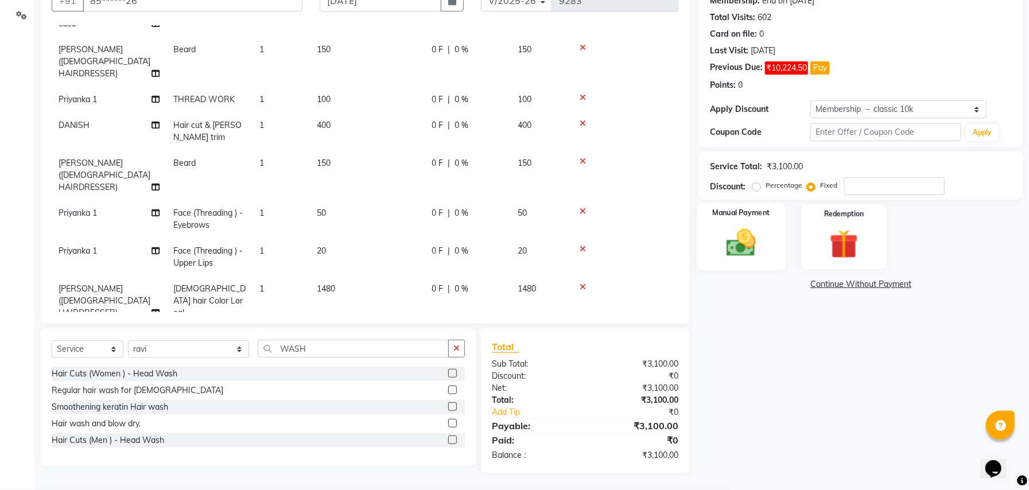
click at [745, 228] on img at bounding box center [741, 242] width 49 height 34
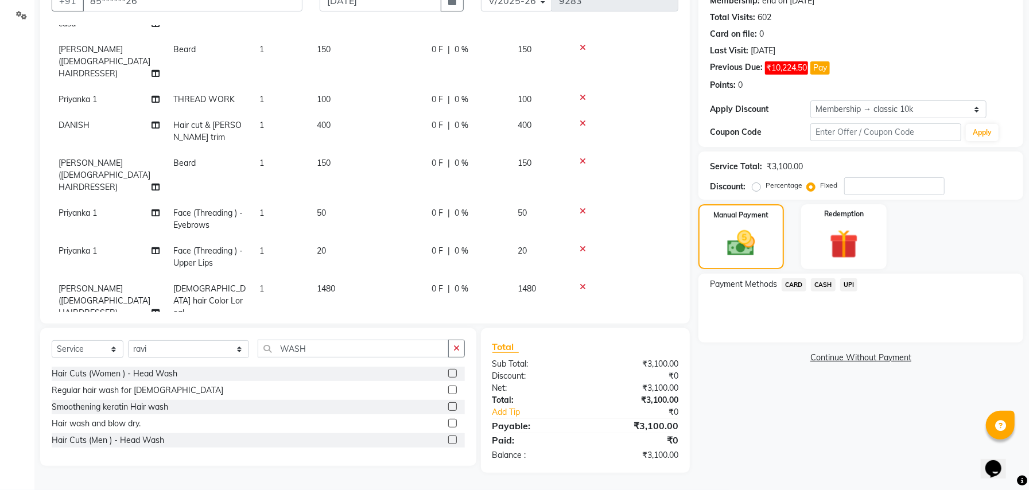
click at [847, 283] on span "UPI" at bounding box center [849, 284] width 18 height 13
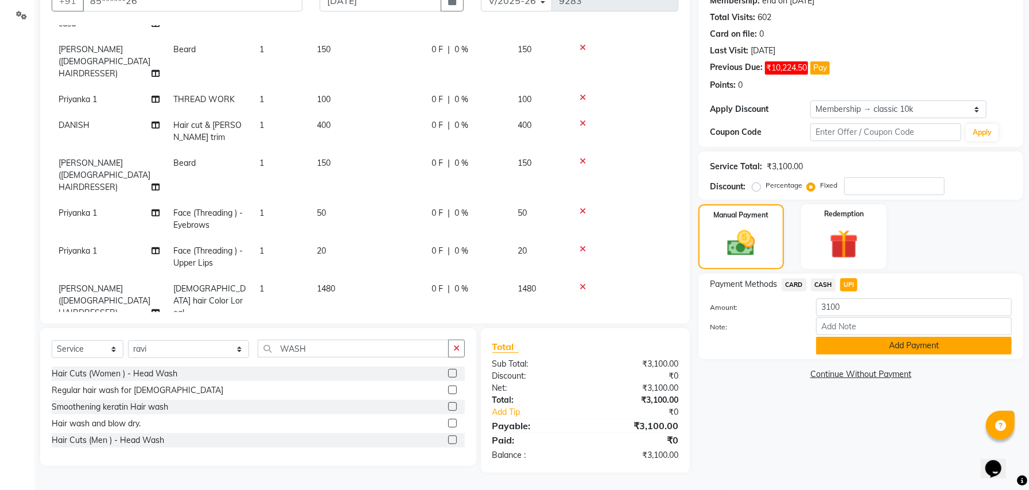
click at [870, 348] on button "Add Payment" at bounding box center [914, 346] width 196 height 18
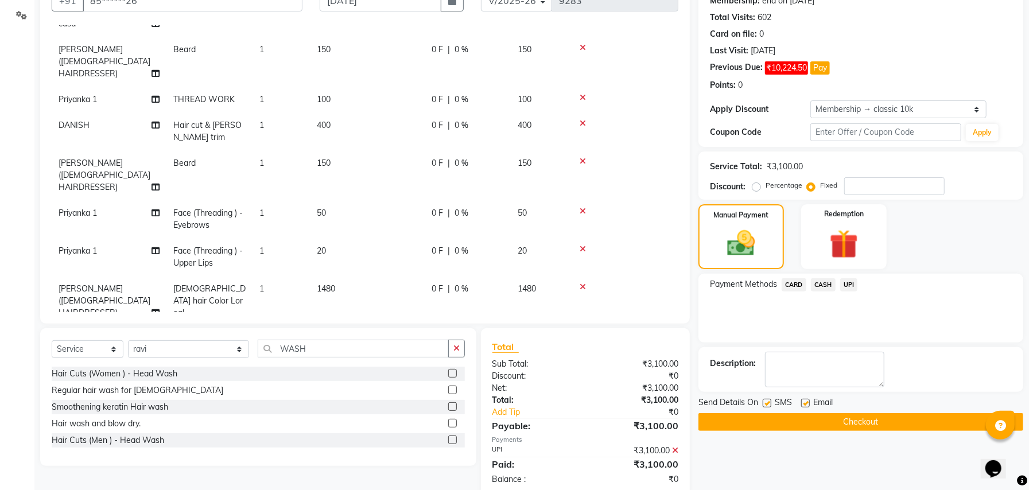
click at [887, 402] on div "Send Details On SMS Email" at bounding box center [860, 403] width 325 height 14
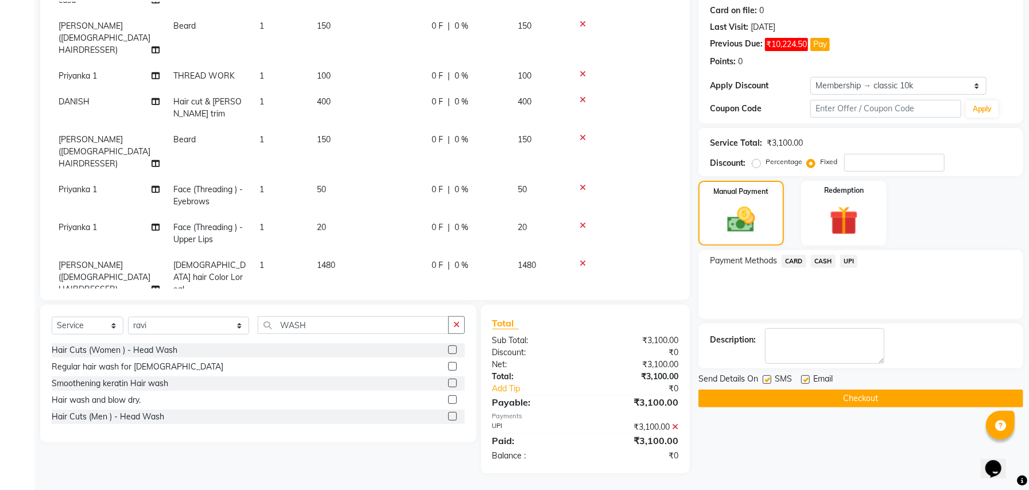
click at [882, 398] on button "Checkout" at bounding box center [860, 399] width 325 height 18
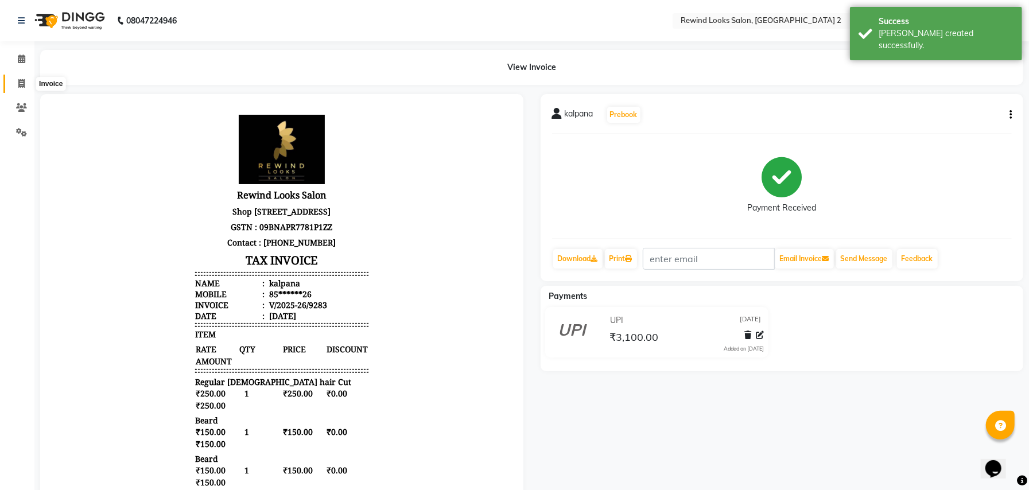
click at [21, 83] on icon at bounding box center [21, 83] width 6 height 9
select select "service"
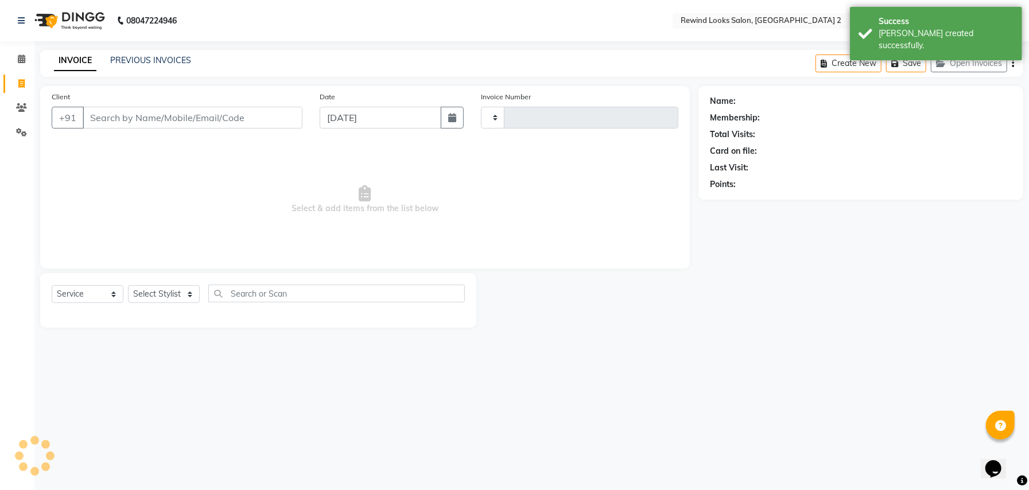
type input "9284"
select select "4640"
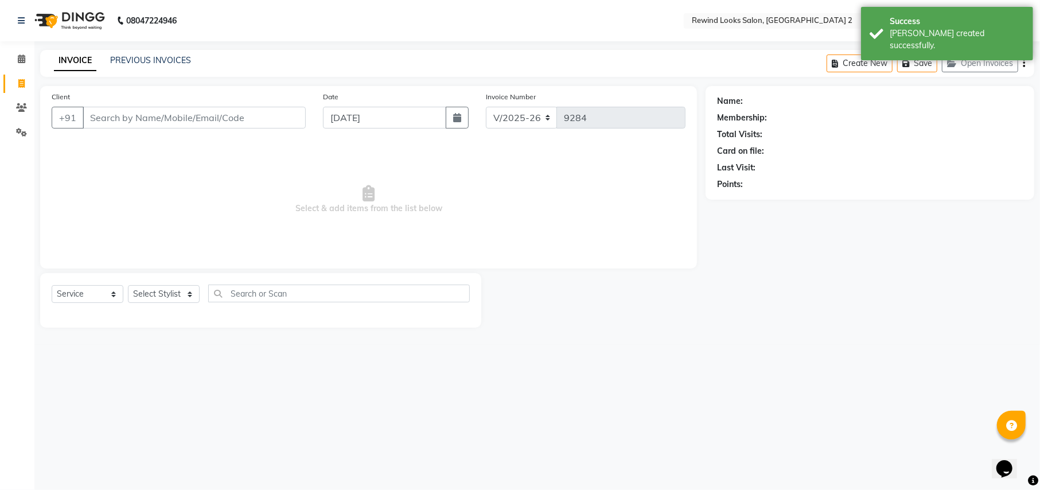
click at [124, 120] on input "Client" at bounding box center [194, 118] width 223 height 22
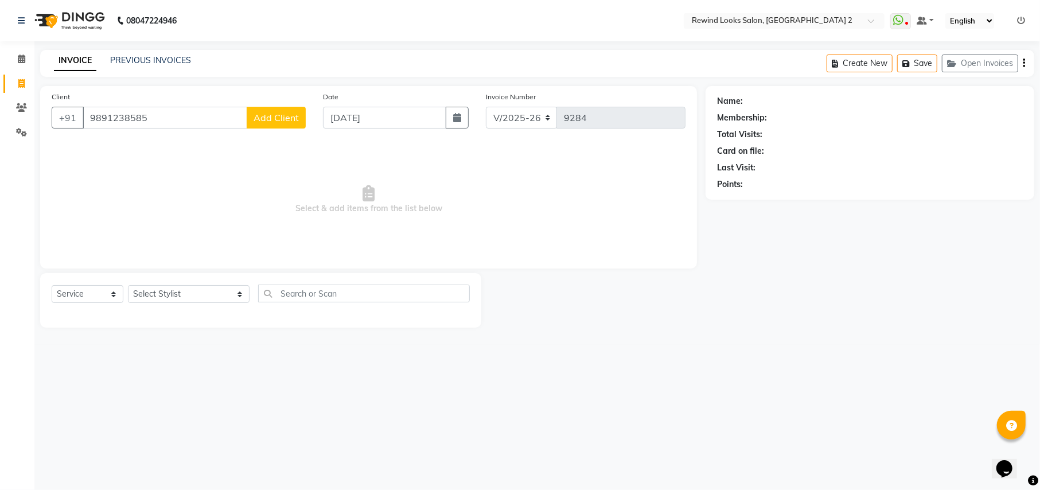
type input "9891238585"
click at [260, 117] on span "Add Client" at bounding box center [276, 117] width 45 height 11
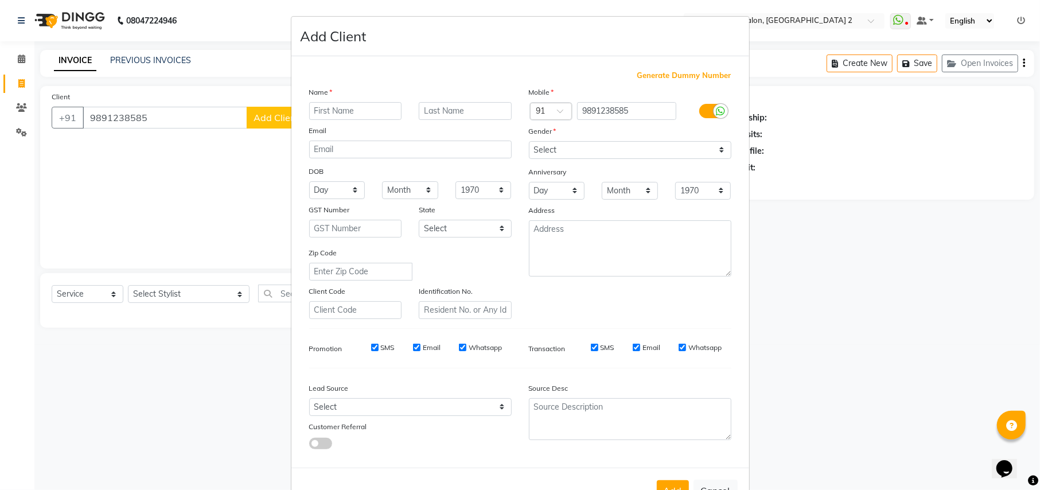
click at [339, 111] on input "text" at bounding box center [355, 111] width 93 height 18
type input "[PERSON_NAME]"
click at [625, 151] on select "Select Male Female Other Prefer Not To Say" at bounding box center [630, 150] width 203 height 18
select select "male"
click at [529, 141] on select "Select Male Female Other Prefer Not To Say" at bounding box center [630, 150] width 203 height 18
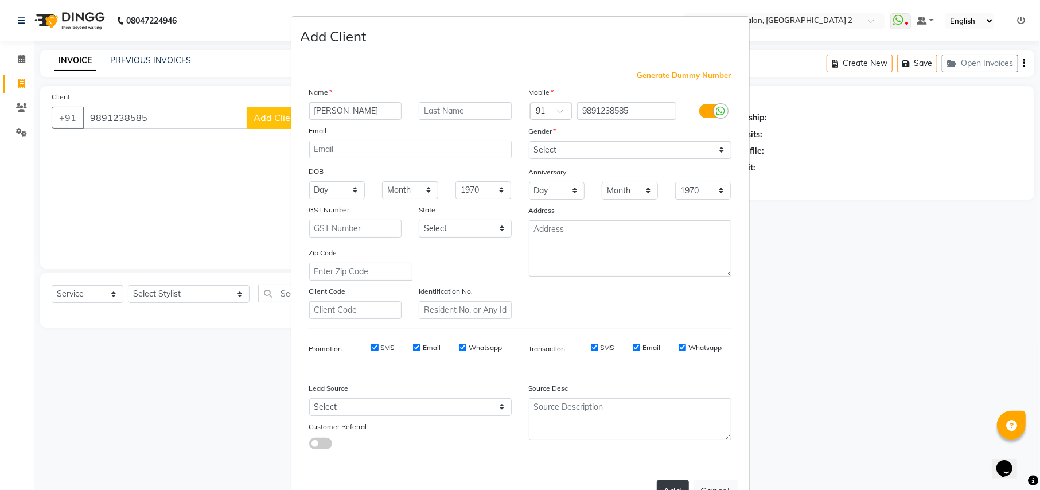
click at [666, 481] on button "Add" at bounding box center [673, 490] width 32 height 21
type input "98******85"
select select
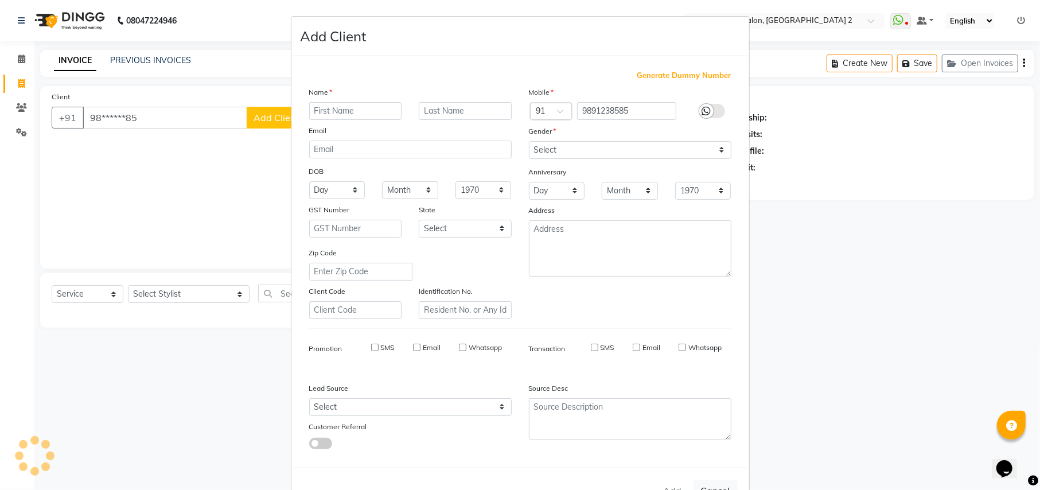
select select
checkbox input "false"
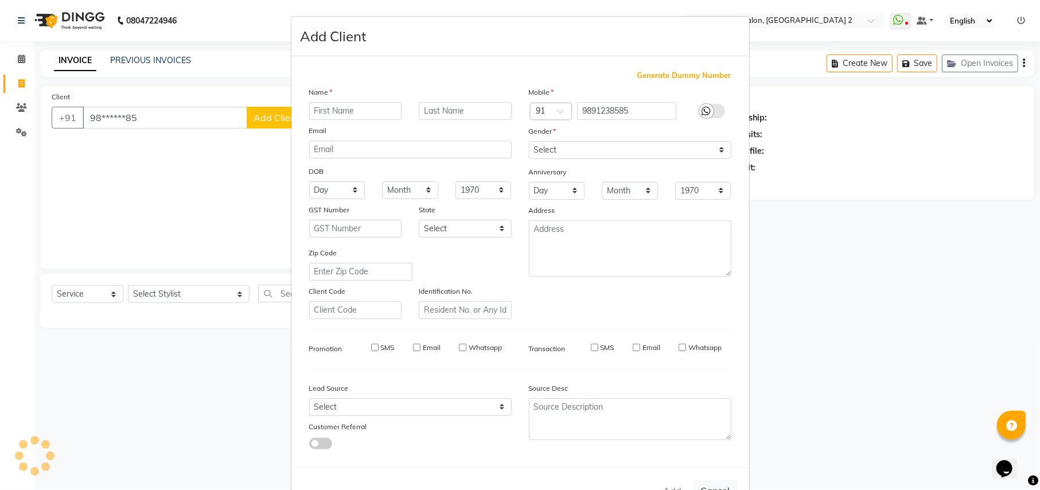
checkbox input "false"
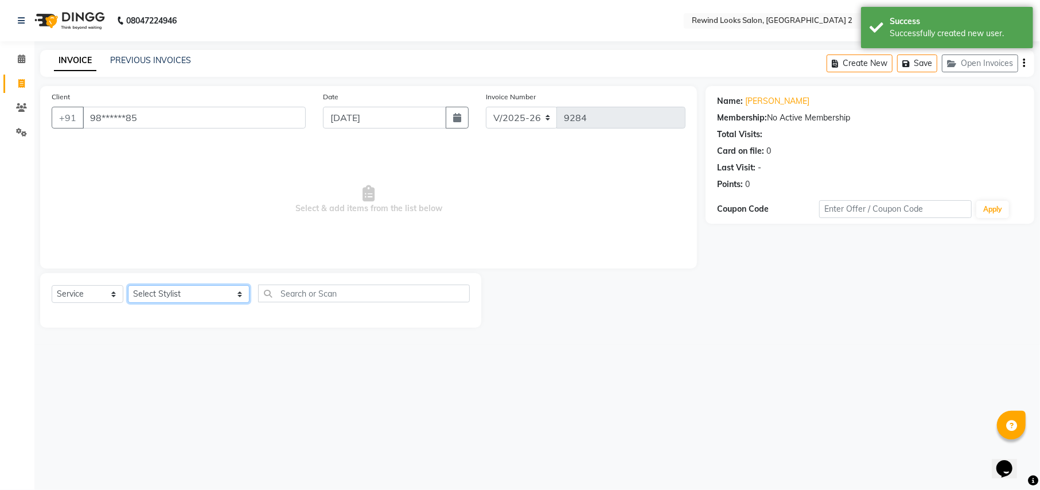
click at [147, 291] on select "Select Stylist aayat ADMIN Alfad hair Casa ARBAZ (MALE HAIRDRESSER) ASHWANI HAI…" at bounding box center [189, 294] width 122 height 18
select select "71695"
click at [270, 295] on input "text" at bounding box center [363, 294] width 211 height 18
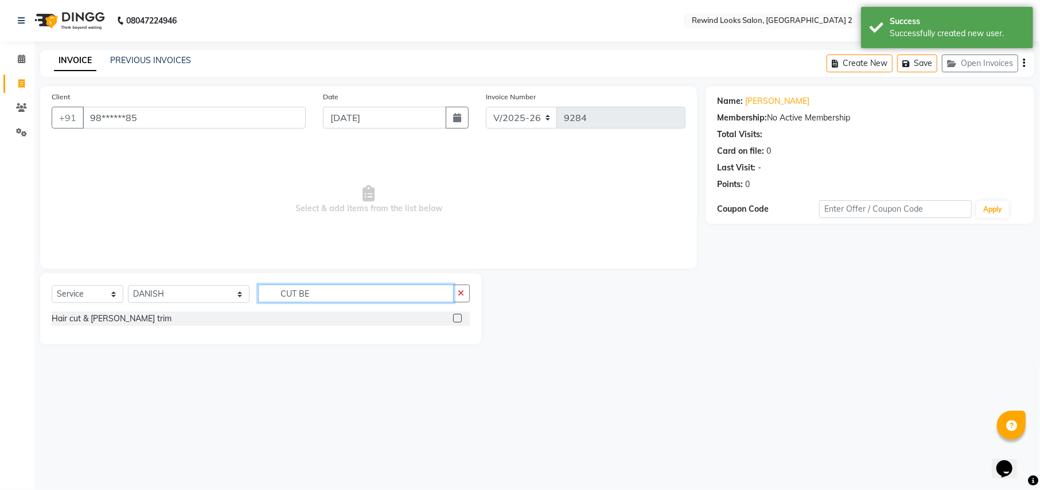
type input "CUT BE"
click at [455, 318] on label at bounding box center [457, 318] width 9 height 9
click at [455, 318] on input "checkbox" at bounding box center [456, 318] width 7 height 7
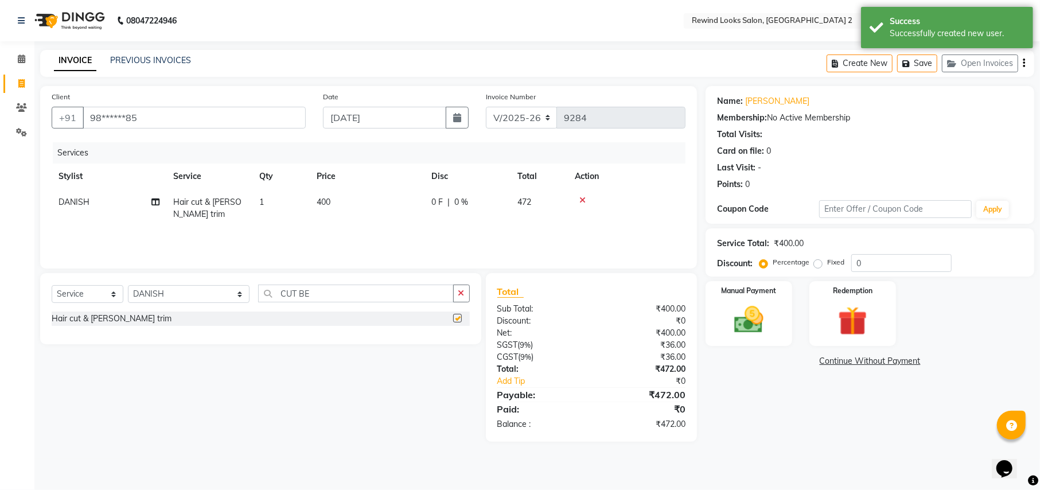
checkbox input "false"
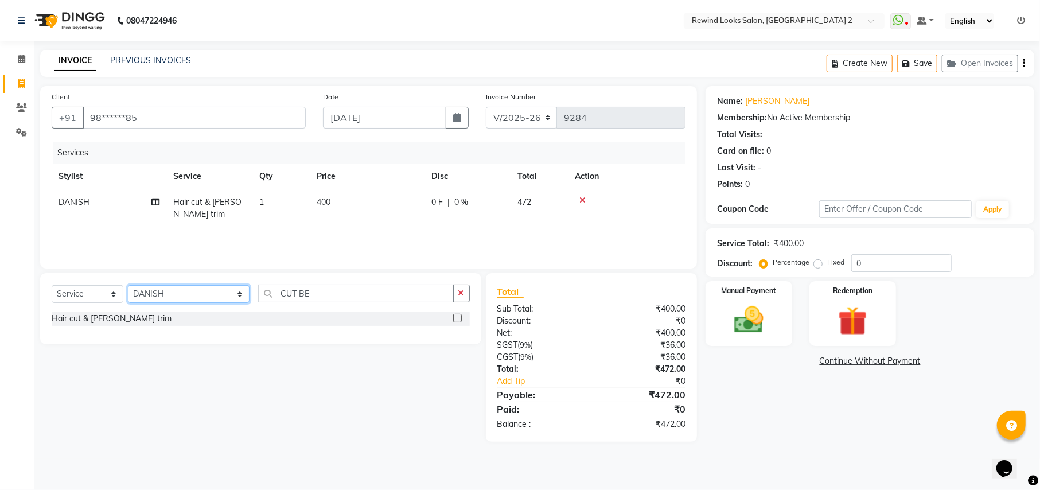
click at [177, 295] on select "Select Stylist aayat ADMIN Alfad hair Casa ARBAZ (MALE HAIRDRESSER) ASHWANI HAI…" at bounding box center [189, 294] width 122 height 18
select select "88030"
click at [283, 291] on input "CUT BE" at bounding box center [355, 294] width 195 height 18
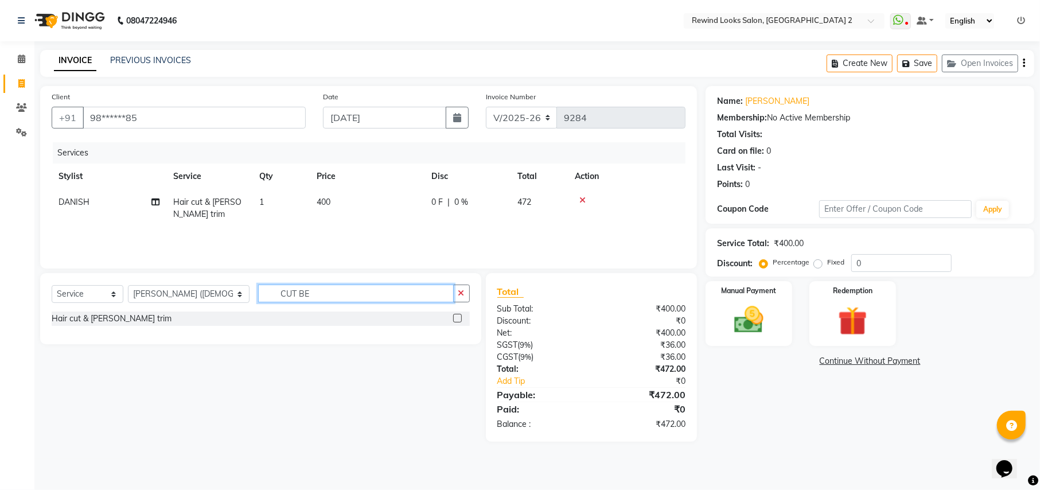
click at [283, 291] on input "CUT BE" at bounding box center [355, 294] width 195 height 18
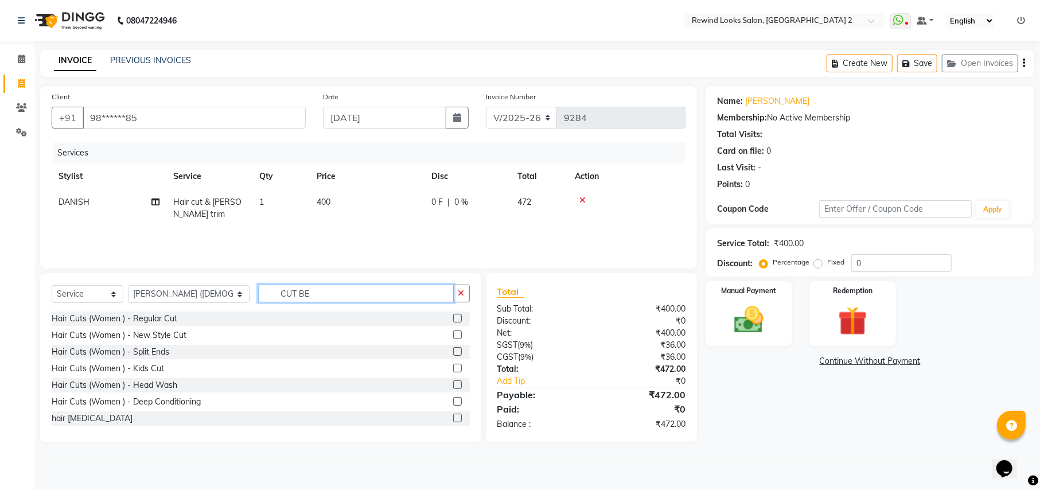
click at [283, 291] on input "CUT BE" at bounding box center [355, 294] width 195 height 18
type input "CUT"
click at [453, 419] on label at bounding box center [457, 418] width 9 height 9
click at [453, 419] on input "checkbox" at bounding box center [456, 418] width 7 height 7
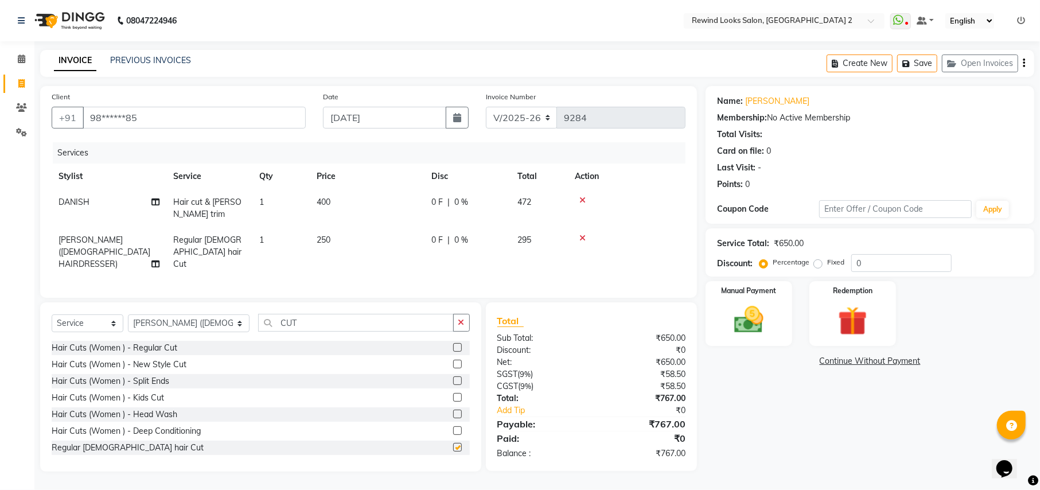
checkbox input "false"
click at [1023, 63] on icon "button" at bounding box center [1024, 63] width 2 height 1
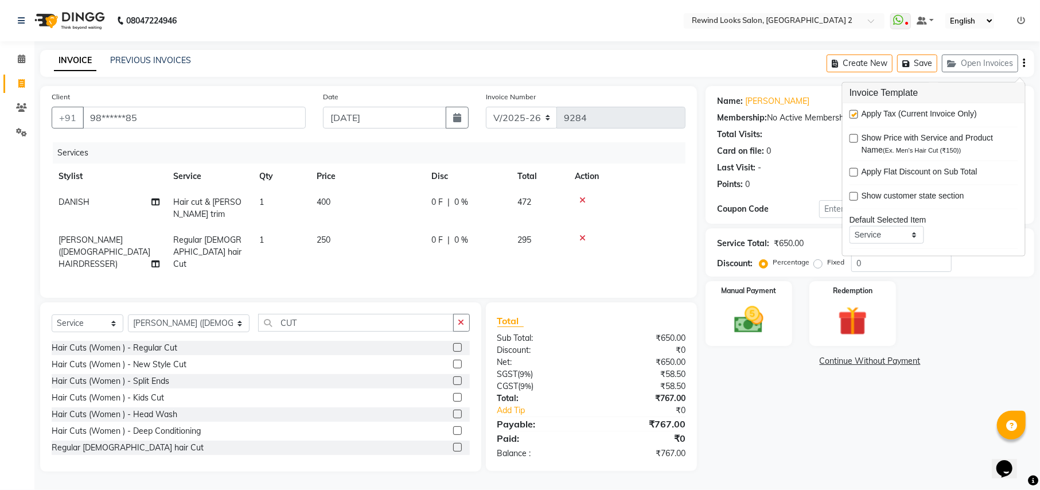
click at [855, 109] on div "Apply Tax (Current Invoice Only)" at bounding box center [934, 115] width 169 height 14
click at [855, 116] on label at bounding box center [854, 114] width 9 height 9
click at [855, 116] on input "checkbox" at bounding box center [853, 114] width 7 height 7
checkbox input "false"
click at [749, 319] on img at bounding box center [748, 319] width 49 height 35
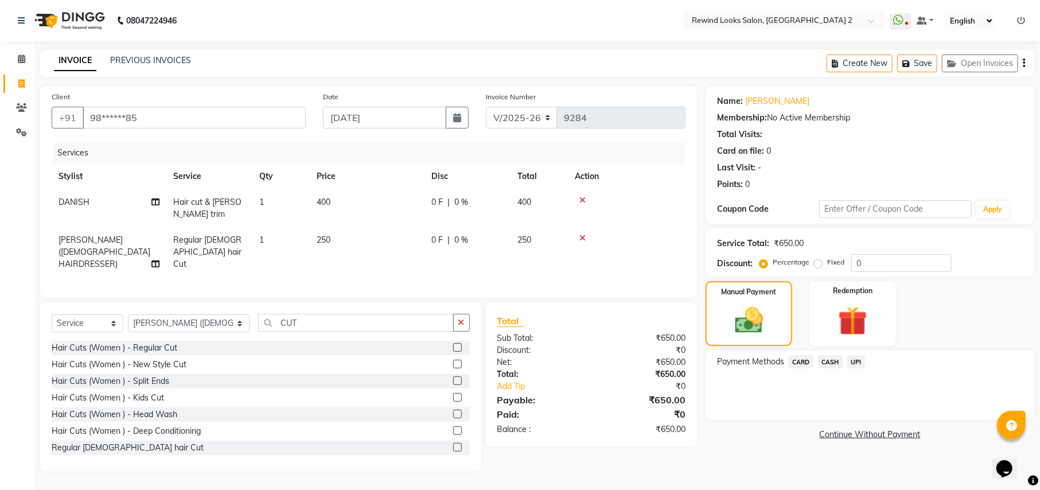
click at [855, 360] on span "UPI" at bounding box center [856, 361] width 18 height 13
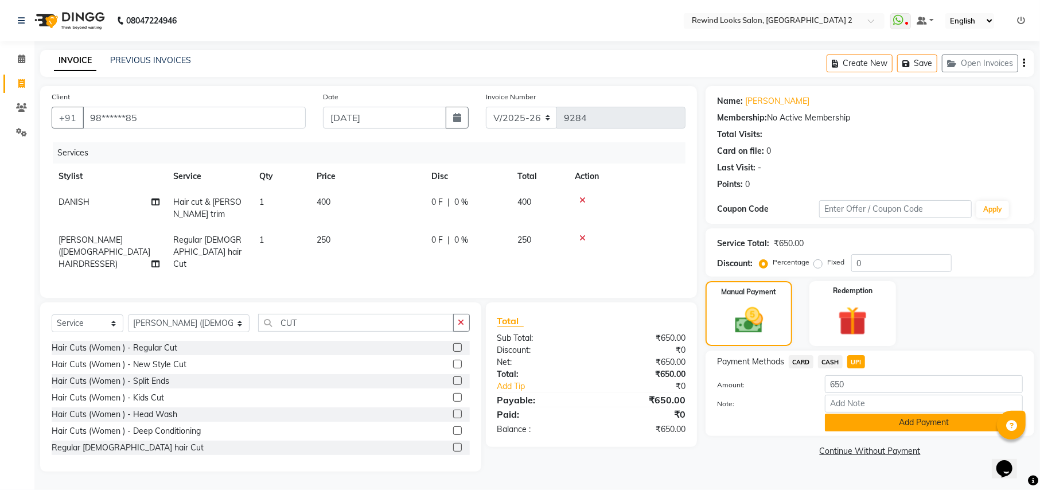
click at [878, 418] on button "Add Payment" at bounding box center [924, 423] width 198 height 18
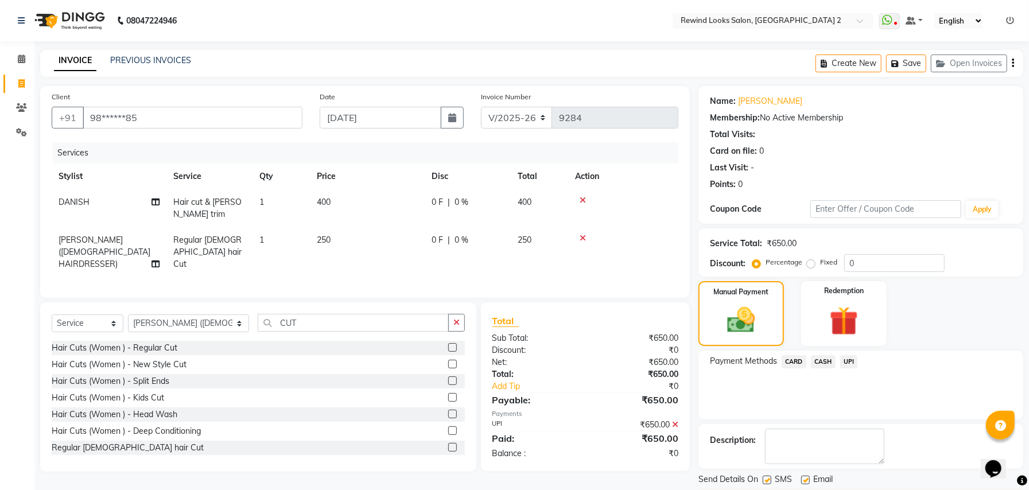
click at [899, 460] on div "Description:" at bounding box center [861, 447] width 302 height 36
click at [864, 489] on button "Checkout" at bounding box center [860, 499] width 325 height 18
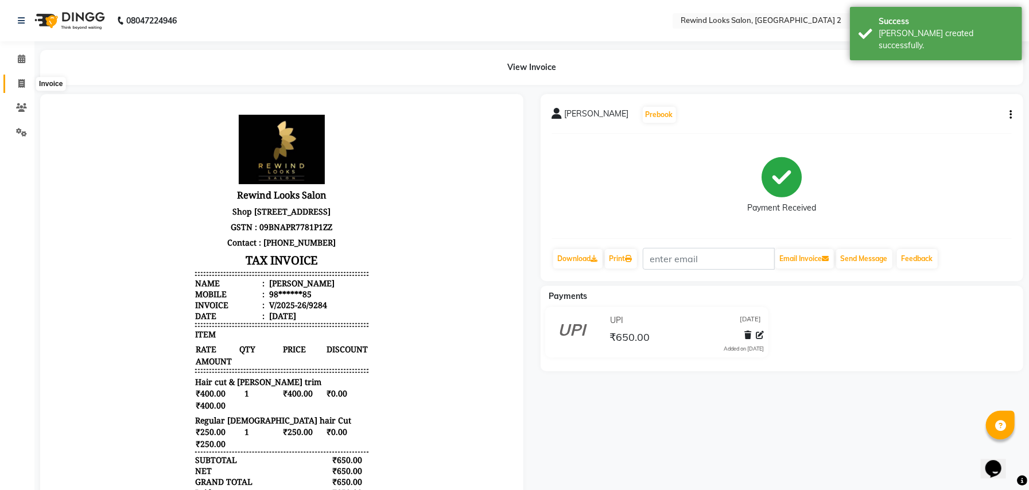
click at [22, 81] on icon at bounding box center [21, 83] width 6 height 9
select select "service"
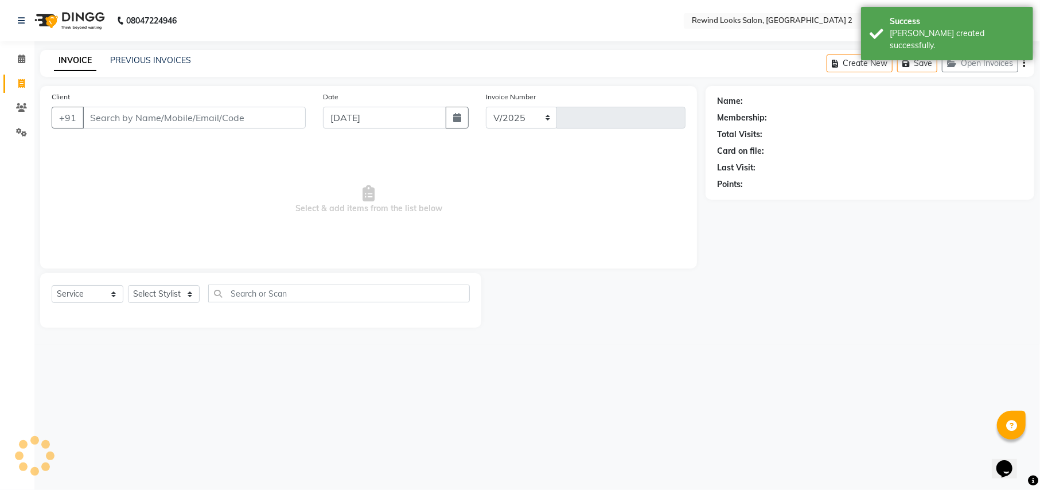
select select "4640"
type input "9285"
click at [171, 118] on input "Client" at bounding box center [194, 118] width 223 height 22
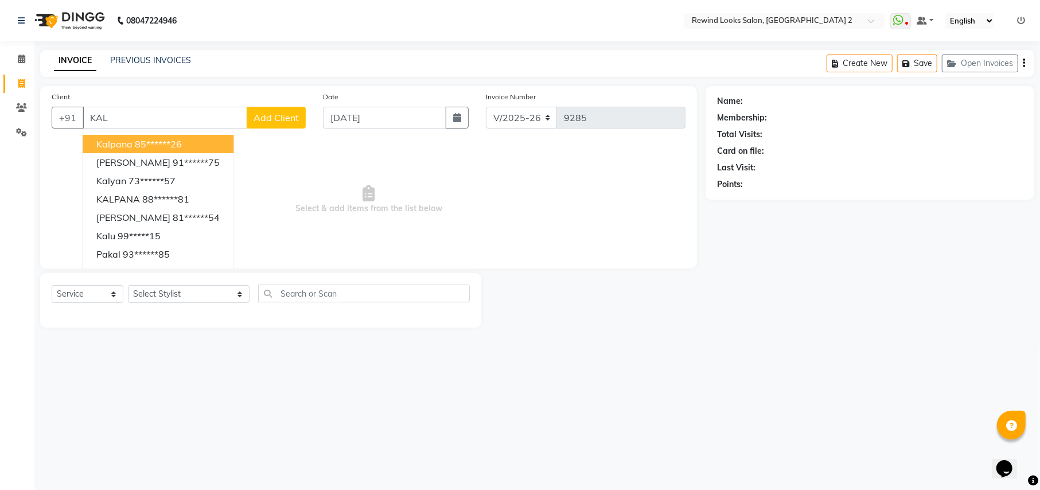
click at [184, 143] on button "kalpana 85******26" at bounding box center [158, 144] width 151 height 18
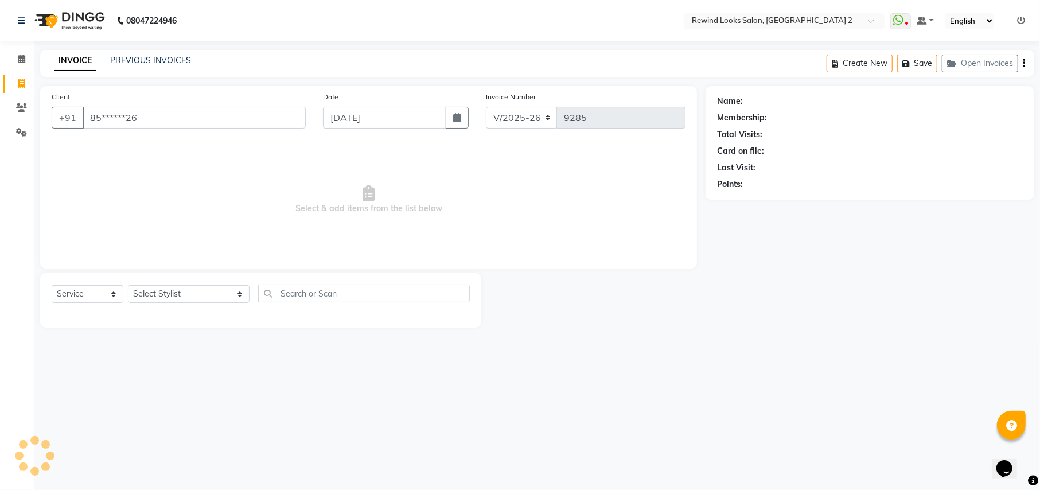
type input "85******26"
select select "1: Object"
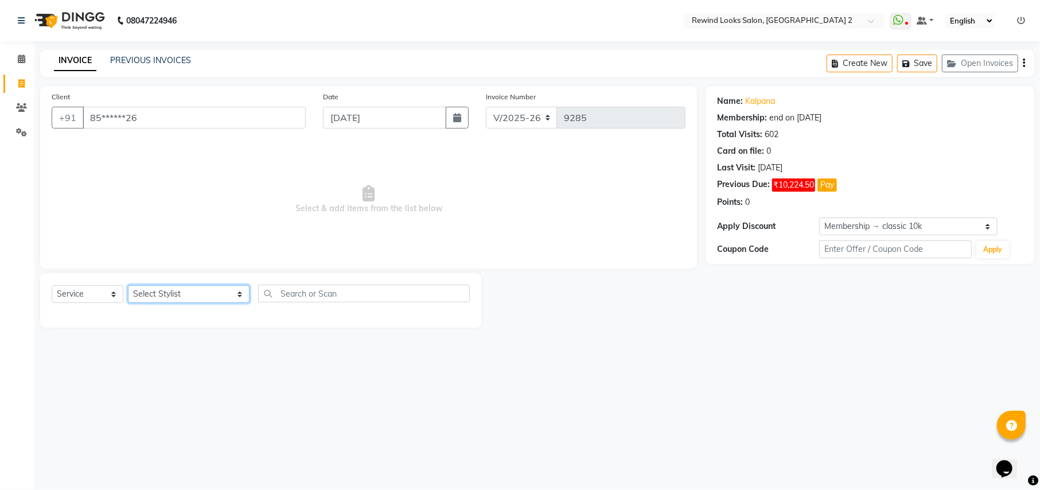
click at [166, 293] on select "Select Stylist aayat ADMIN Alfad hair Casa ARBAZ (MALE HAIRDRESSER) ASHWANI HAI…" at bounding box center [189, 294] width 122 height 18
select select "76576"
click at [378, 293] on input "text" at bounding box center [363, 294] width 211 height 18
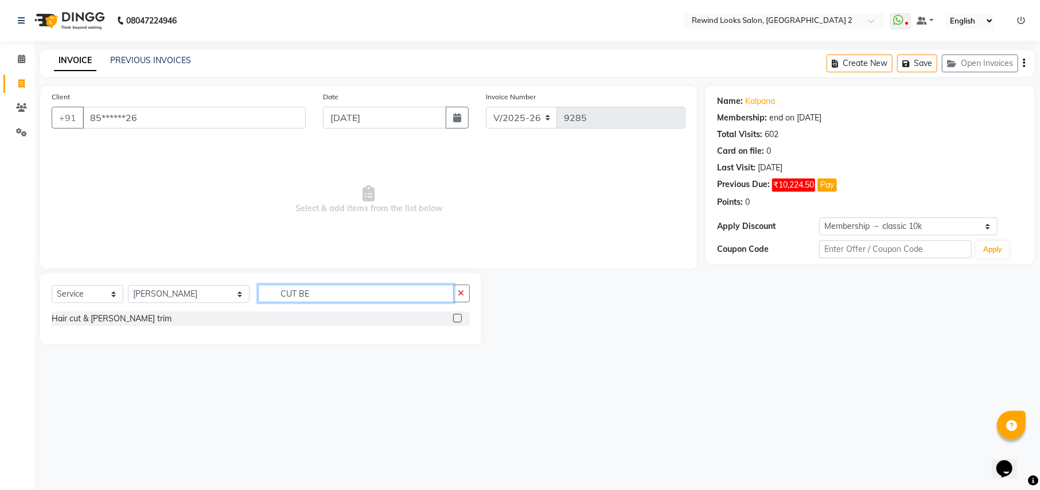
type input "CUT BE"
click at [457, 315] on label at bounding box center [457, 318] width 9 height 9
click at [457, 315] on input "checkbox" at bounding box center [456, 318] width 7 height 7
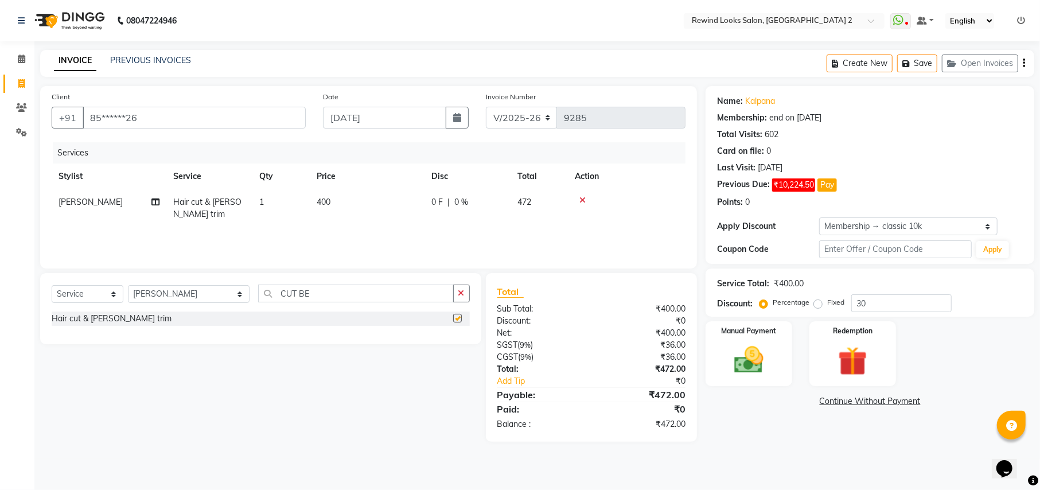
checkbox input "false"
click at [1026, 64] on div "Create New Save Open Invoices" at bounding box center [931, 63] width 208 height 27
click at [1024, 63] on icon "button" at bounding box center [1024, 63] width 2 height 1
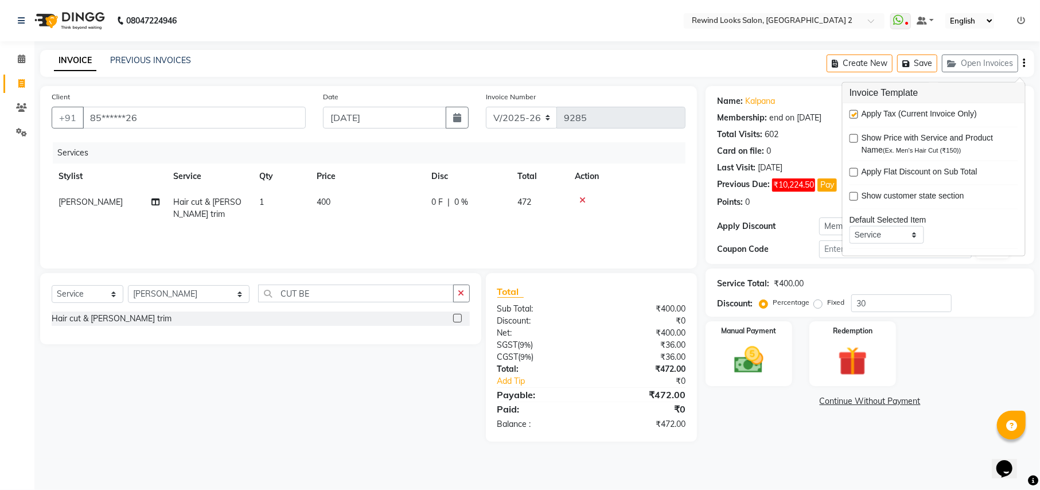
click at [854, 115] on label at bounding box center [854, 114] width 9 height 9
click at [854, 115] on input "checkbox" at bounding box center [853, 114] width 7 height 7
checkbox input "false"
click at [746, 357] on img at bounding box center [748, 360] width 49 height 35
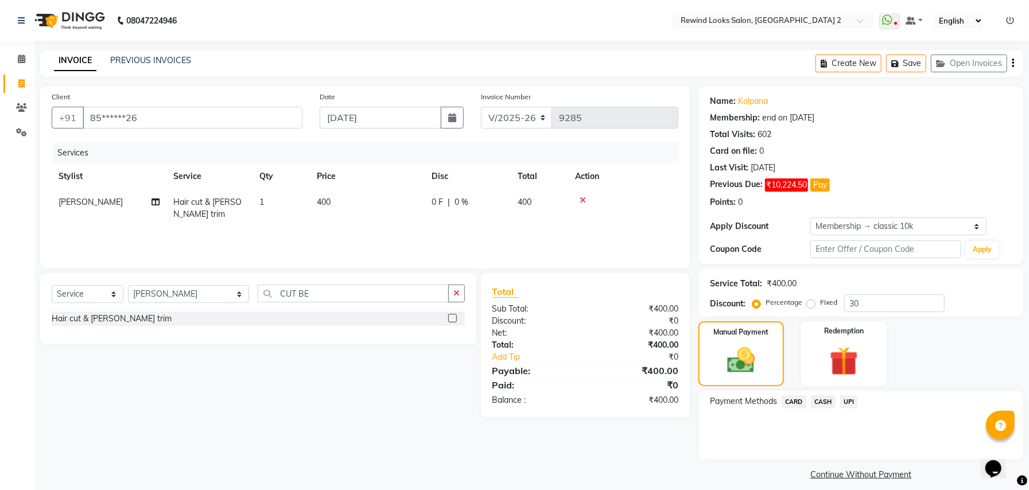
click at [848, 403] on span "UPI" at bounding box center [849, 401] width 18 height 13
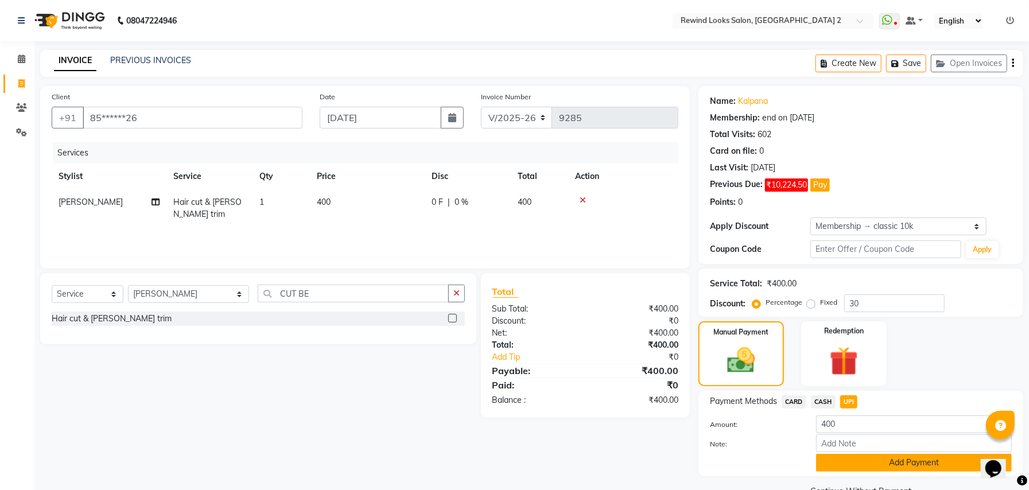
click at [869, 459] on button "Add Payment" at bounding box center [914, 463] width 196 height 18
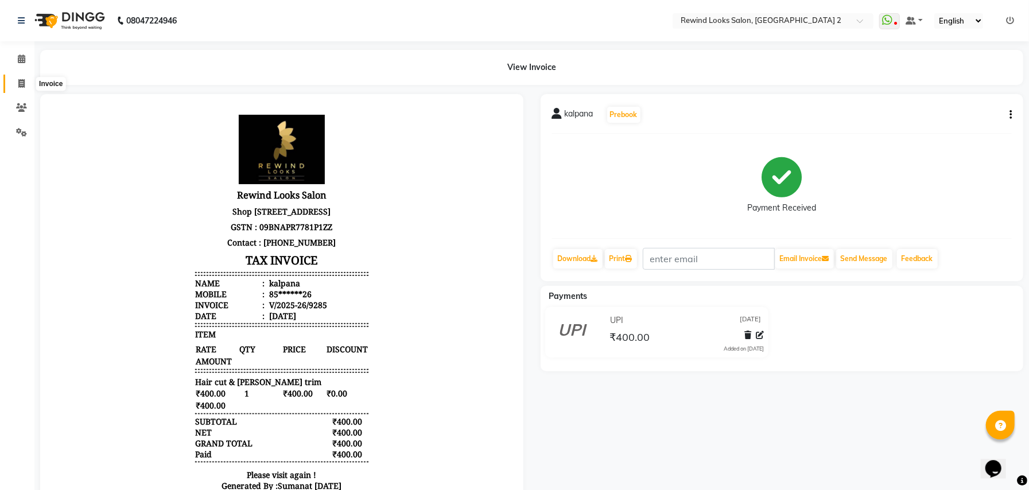
click at [22, 83] on icon at bounding box center [21, 83] width 6 height 9
select select "service"
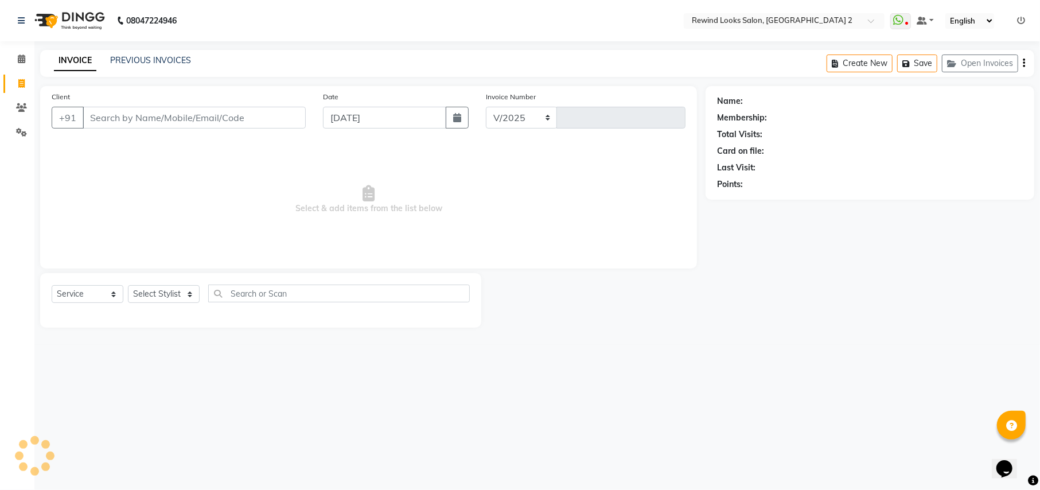
select select "4640"
type input "9286"
click at [149, 62] on link "PREVIOUS INVOICES" at bounding box center [150, 60] width 81 height 10
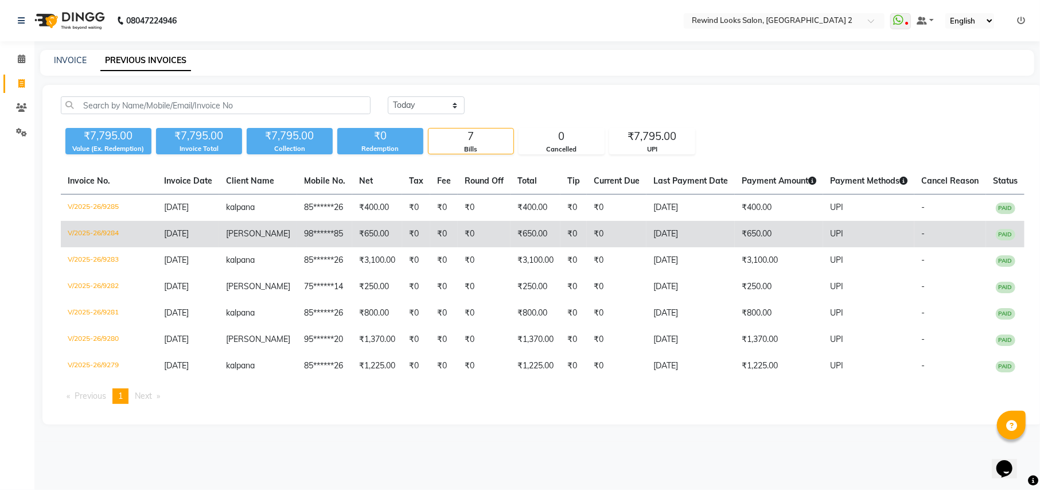
click at [359, 237] on td "₹650.00" at bounding box center [377, 234] width 50 height 26
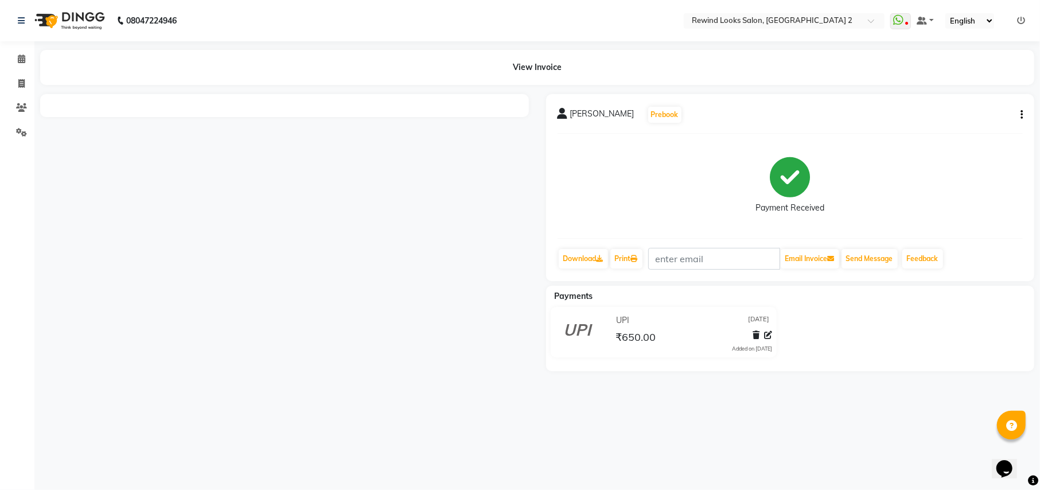
click at [1022, 115] on icon "button" at bounding box center [1022, 115] width 2 height 1
click at [968, 118] on div "Edit Invoice" at bounding box center [964, 121] width 79 height 14
select select "service"
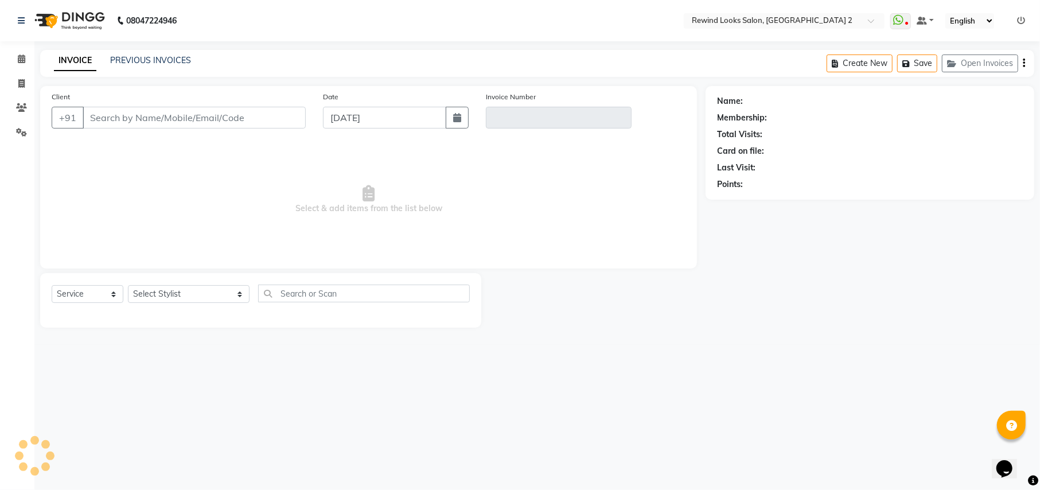
type input "98******85"
type input "V/2025-26/9284"
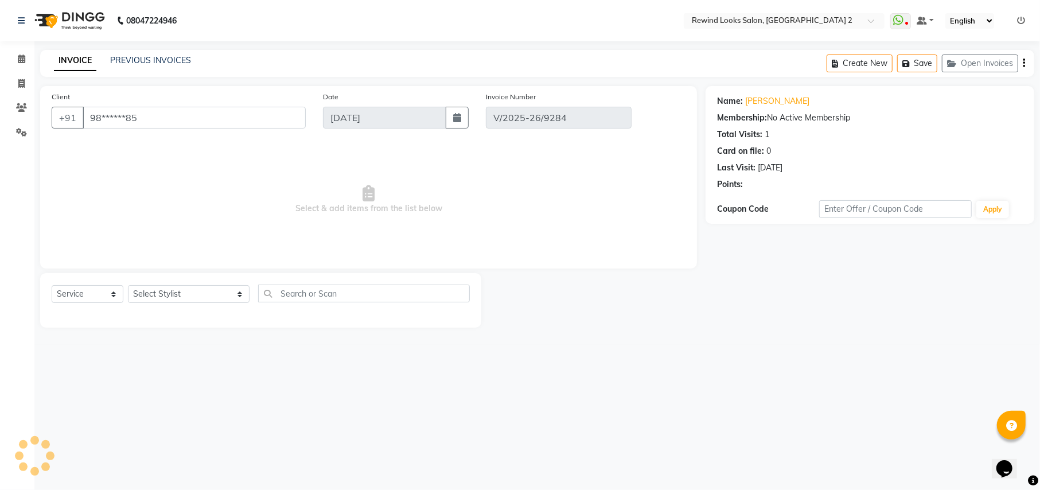
select select "select"
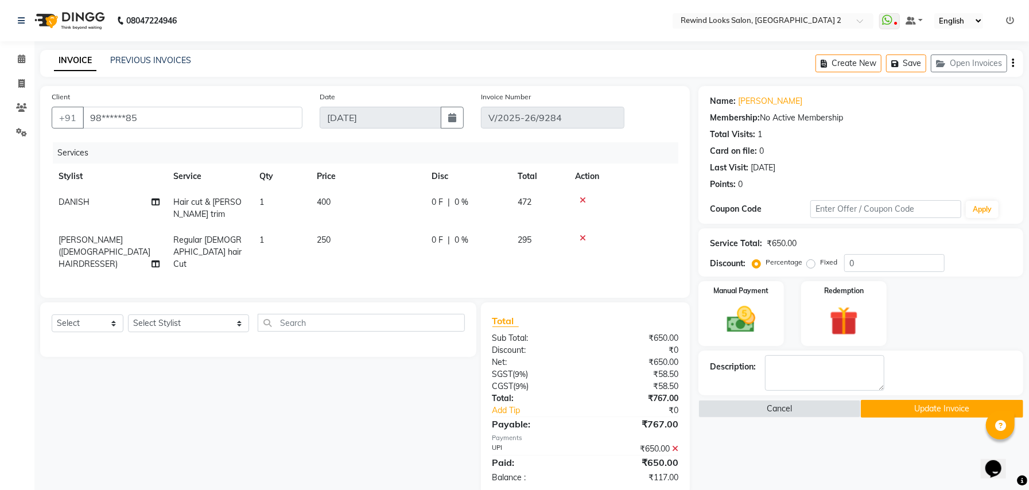
click at [108, 237] on span "[PERSON_NAME] ([DEMOGRAPHIC_DATA] HAIRDRESSER)" at bounding box center [105, 252] width 92 height 34
select select "88030"
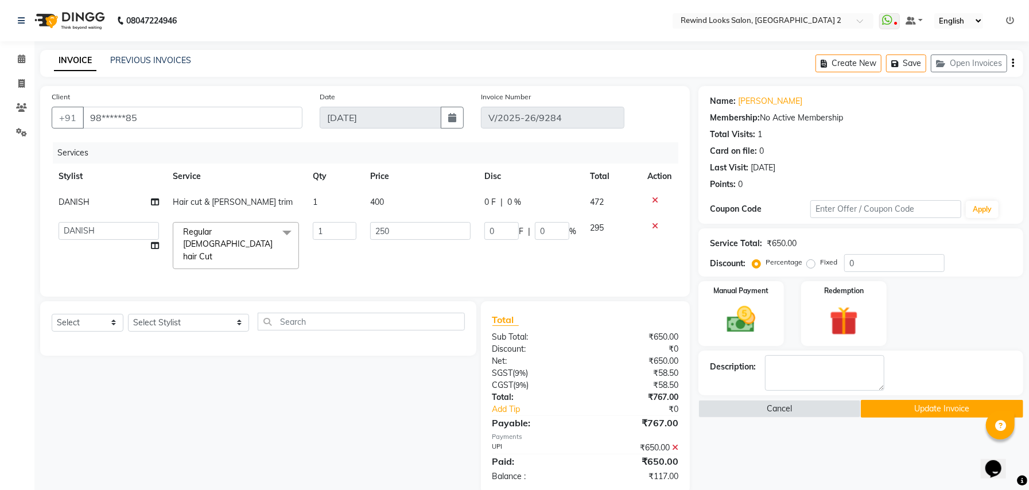
select select "71695"
click at [938, 406] on button "Update Invoice" at bounding box center [942, 409] width 162 height 18
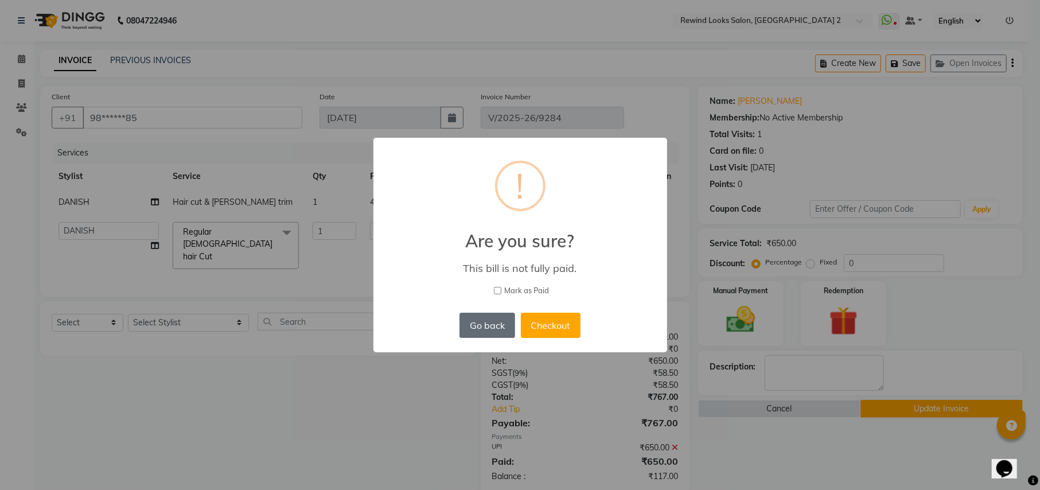
click at [485, 322] on button "Go back" at bounding box center [487, 325] width 55 height 25
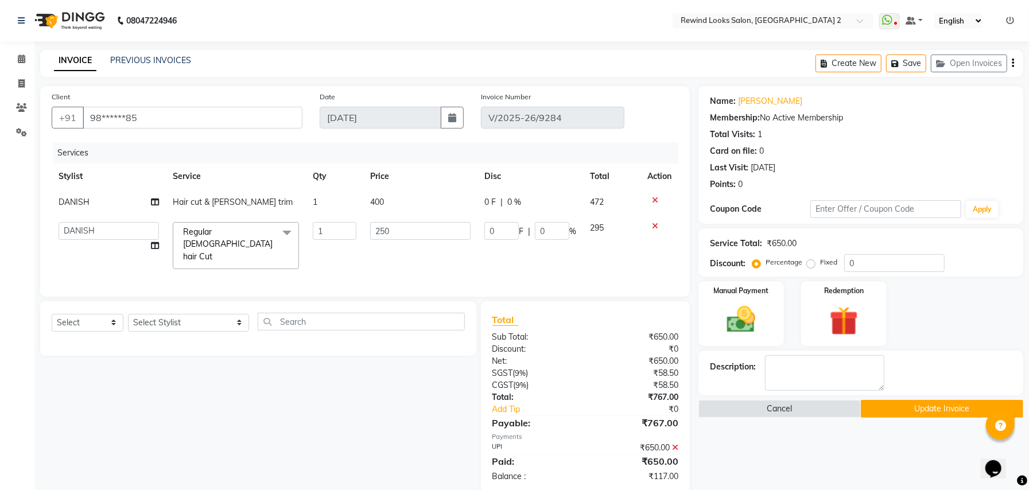
click at [1013, 64] on icon "button" at bounding box center [1013, 63] width 2 height 1
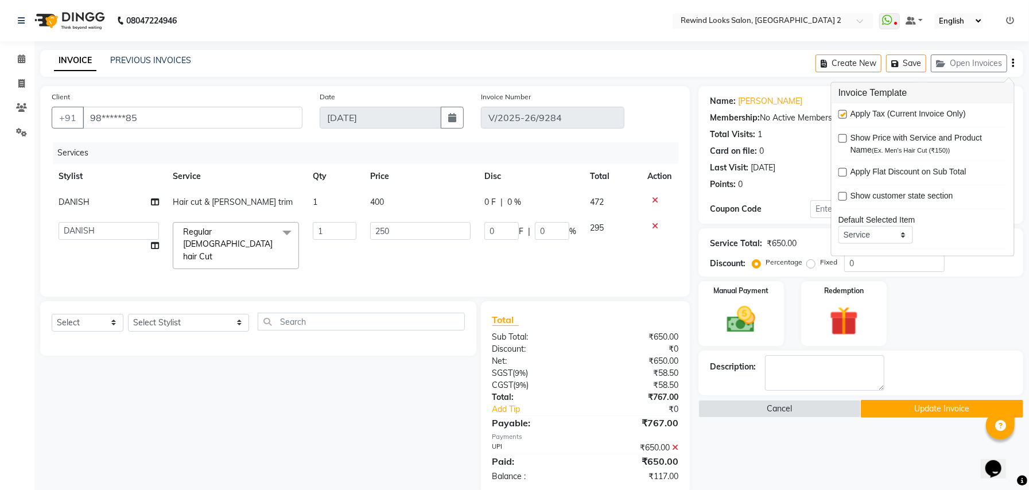
click at [845, 113] on label at bounding box center [842, 114] width 9 height 9
click at [845, 113] on input "checkbox" at bounding box center [841, 114] width 7 height 7
checkbox input "false"
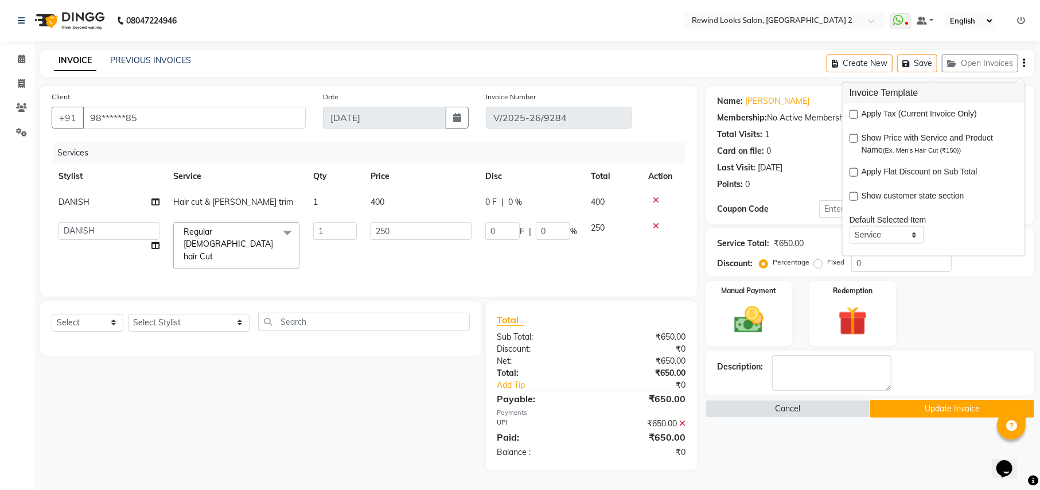
click at [969, 410] on button "Update Invoice" at bounding box center [952, 409] width 164 height 18
